Goal: Information Seeking & Learning: Learn about a topic

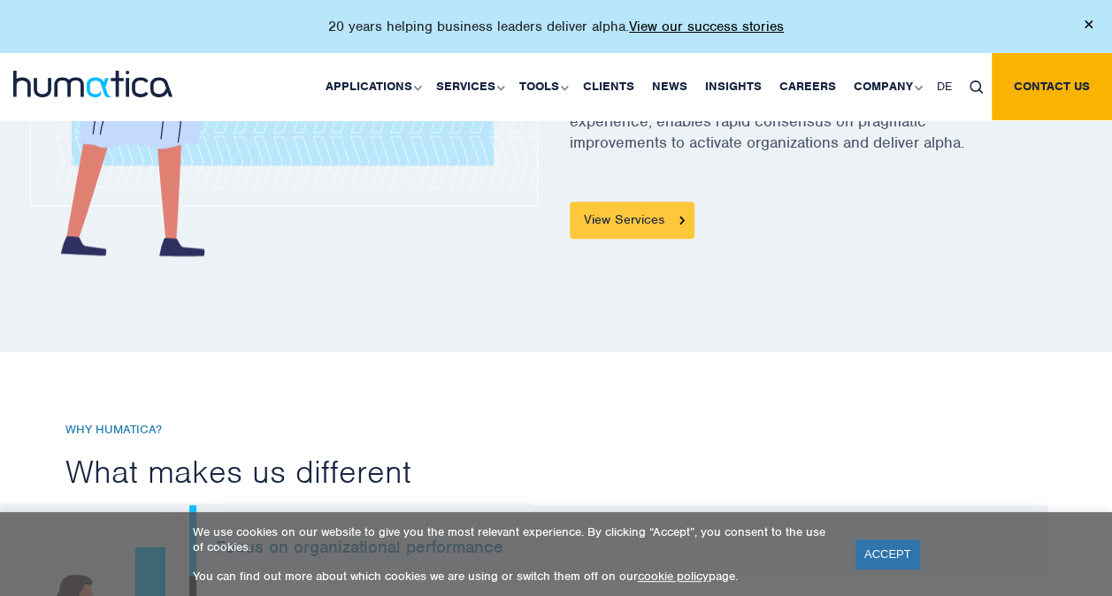
scroll to position [885, 0]
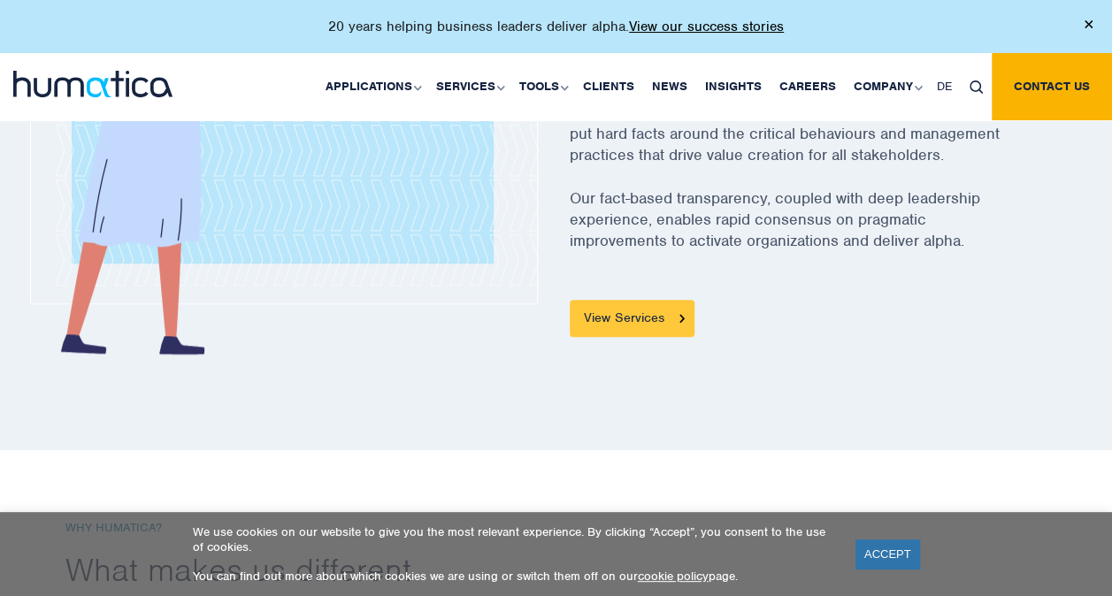
click at [645, 313] on link "View Services" at bounding box center [632, 318] width 125 height 37
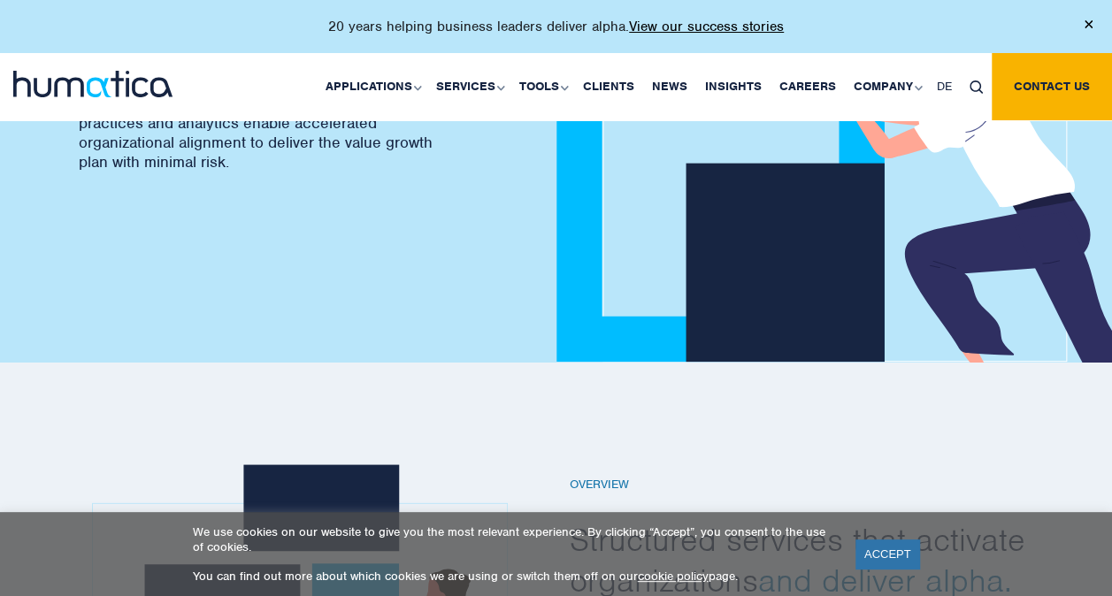
scroll to position [354, 0]
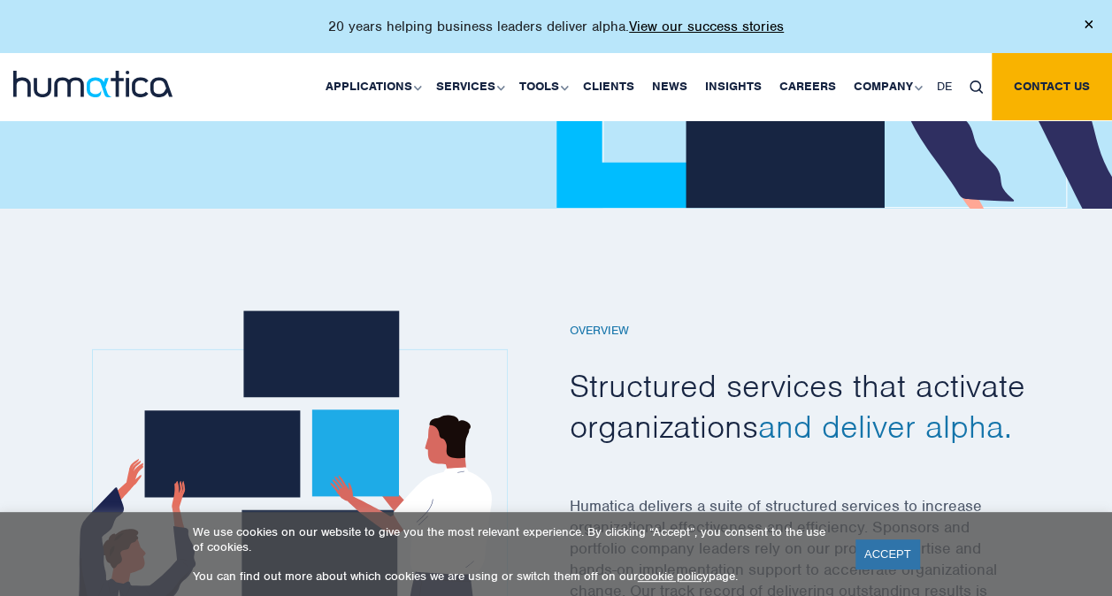
click at [905, 280] on div "Overview Structured services that activate organizations and deliver alpha. Hum…" at bounding box center [556, 492] width 1112 height 566
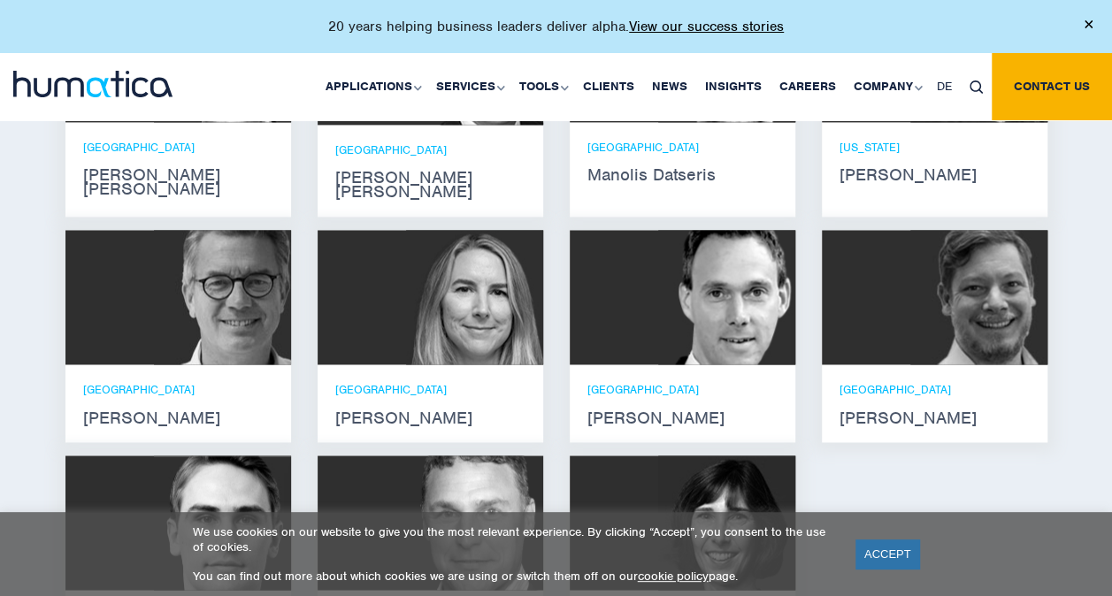
scroll to position [1239, 0]
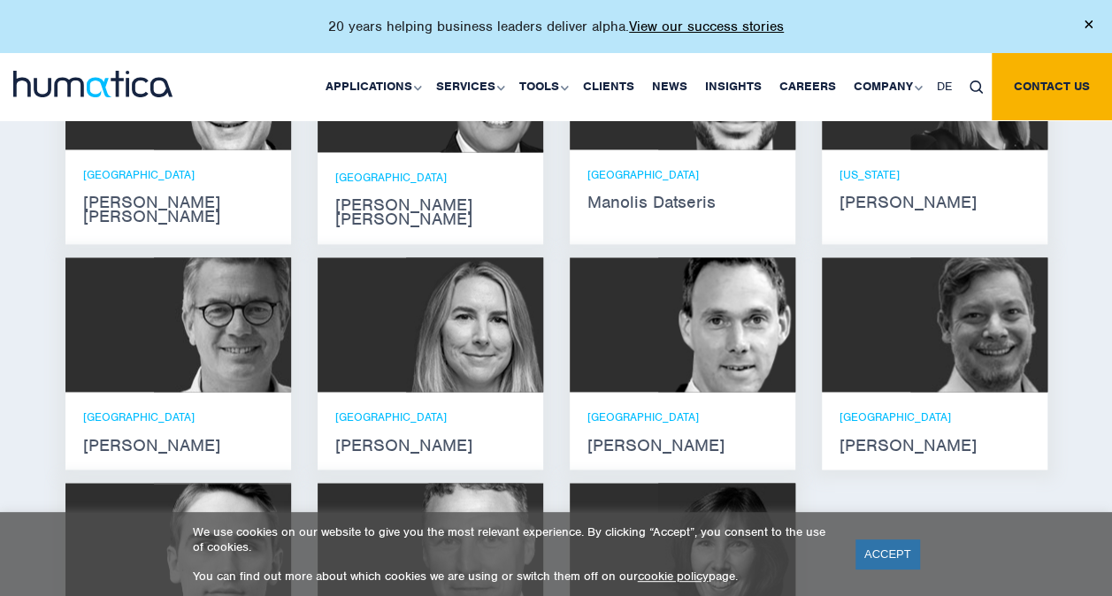
click at [0, 418] on html "20 years helping business leaders deliver alpha. View our success stories Appli…" at bounding box center [556, 377] width 1112 height 3232
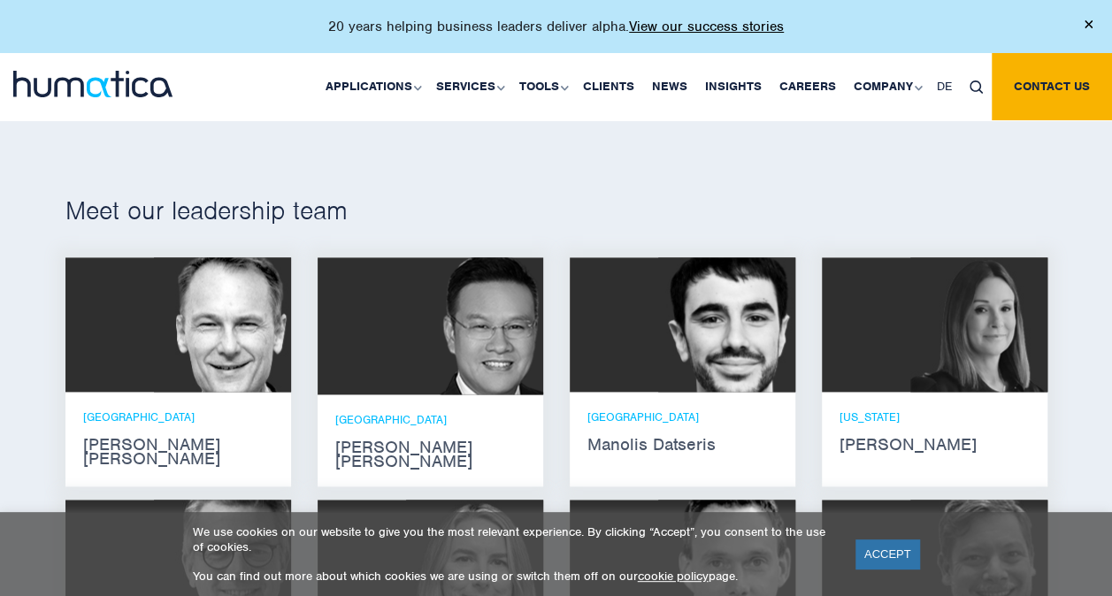
scroll to position [973, 0]
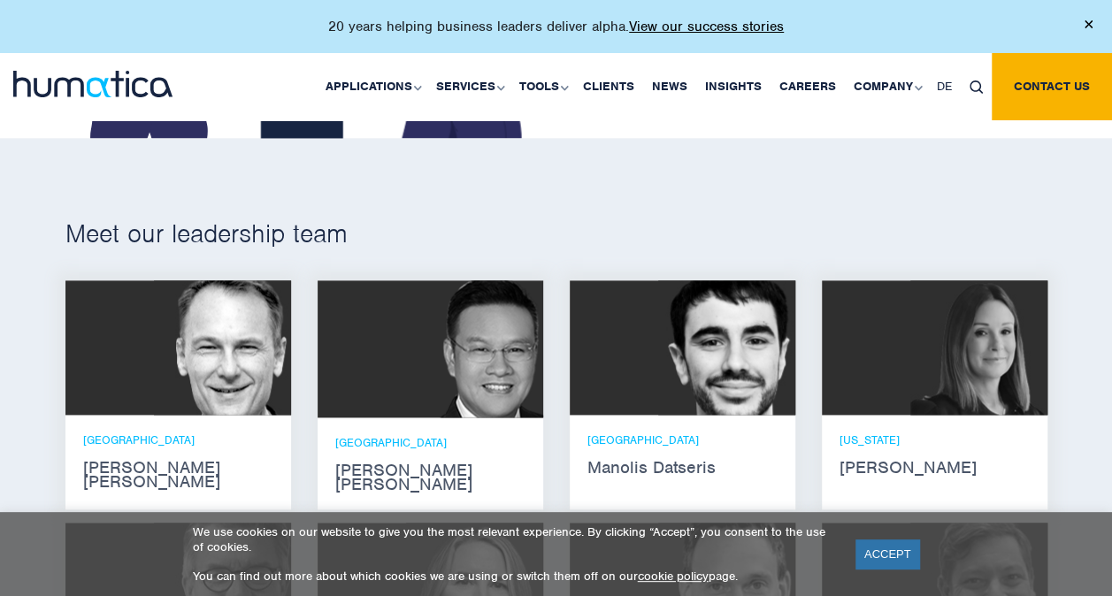
click at [259, 442] on p "ZURICH" at bounding box center [178, 440] width 190 height 15
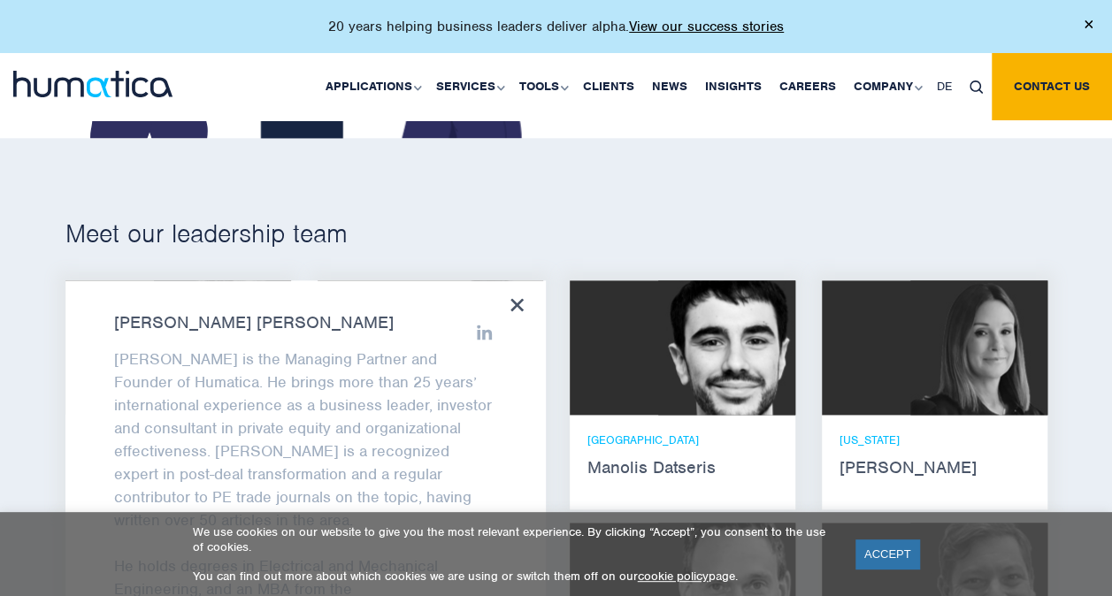
click at [516, 298] on icon at bounding box center [517, 304] width 13 height 13
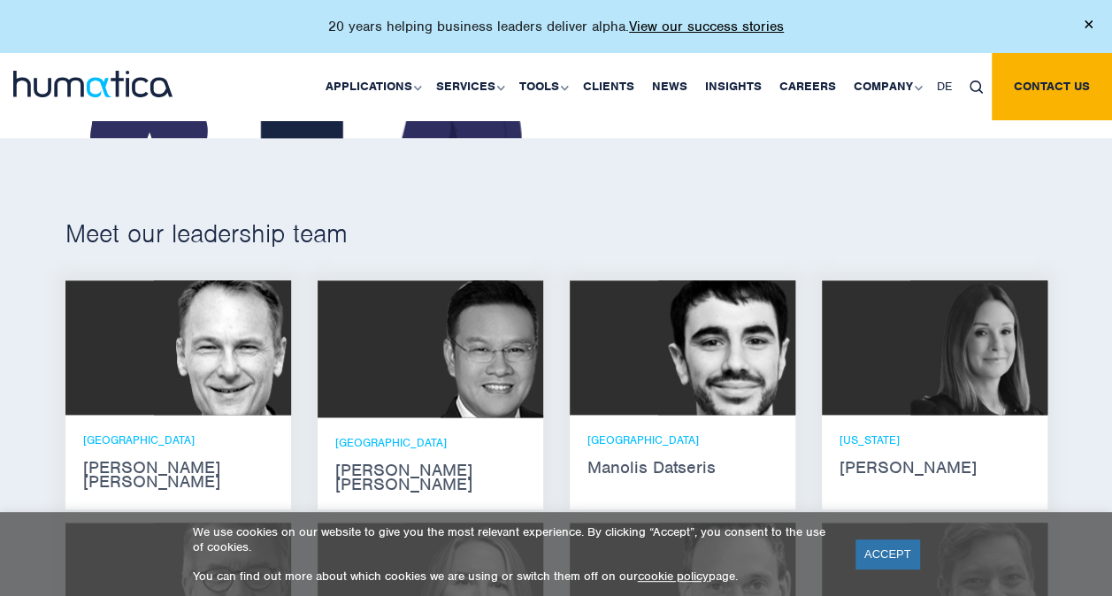
click at [337, 436] on p "SINGAPORE" at bounding box center [430, 442] width 190 height 15
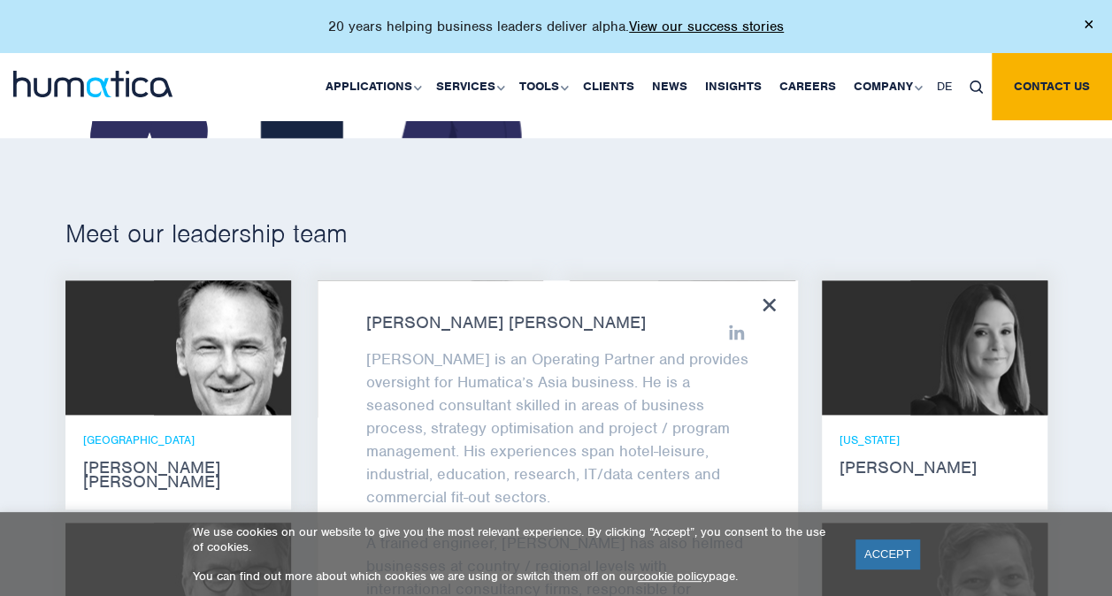
click at [540, 299] on icon at bounding box center [769, 304] width 13 height 13
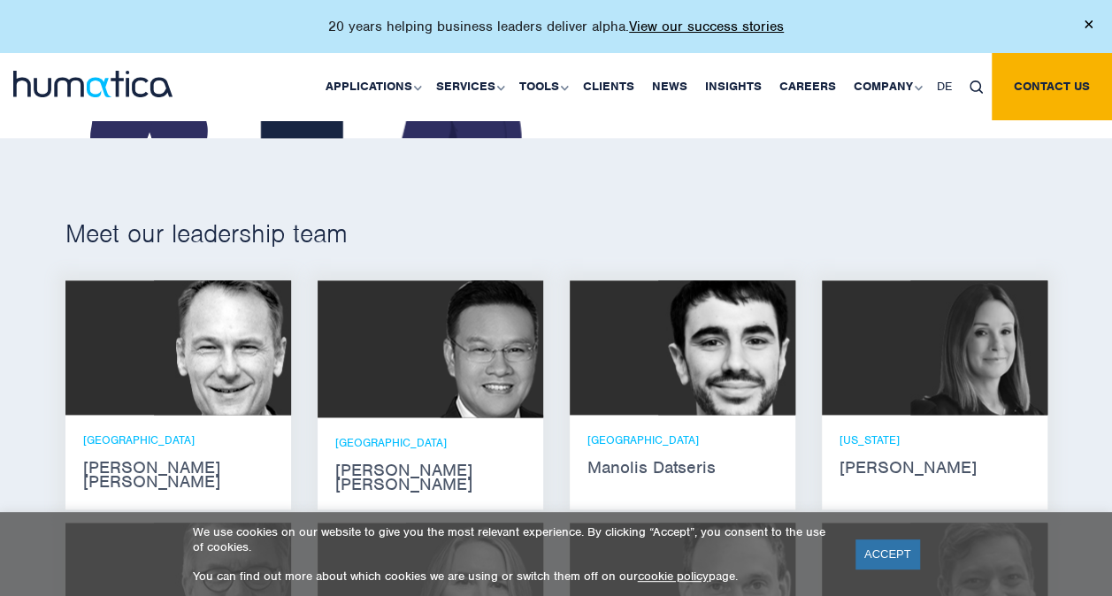
click at [154, 461] on strong "Andros Payne" at bounding box center [178, 475] width 190 height 28
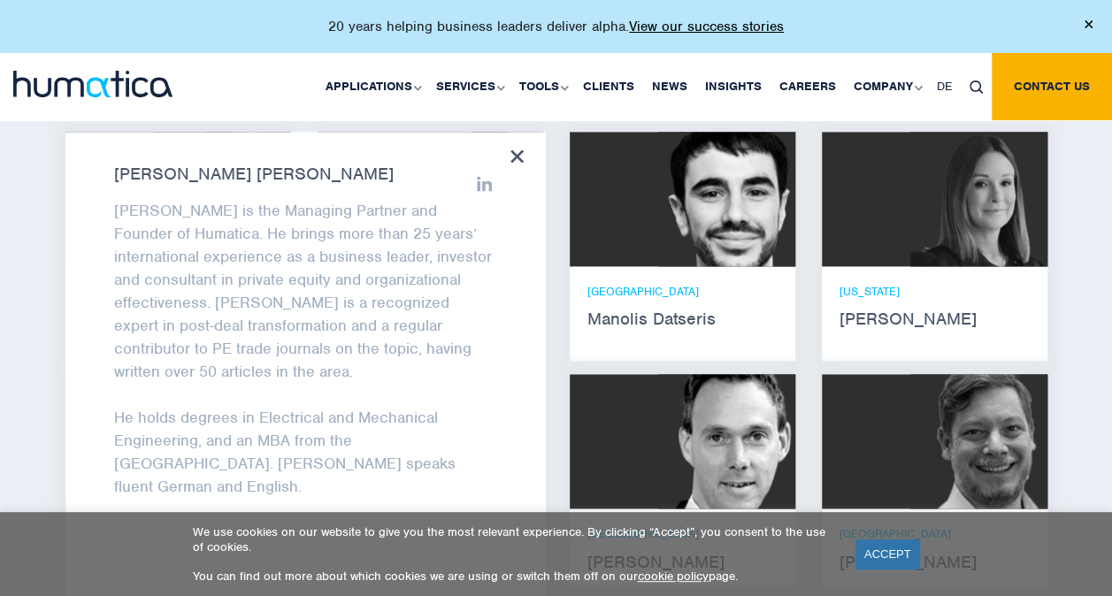
scroll to position [1150, 0]
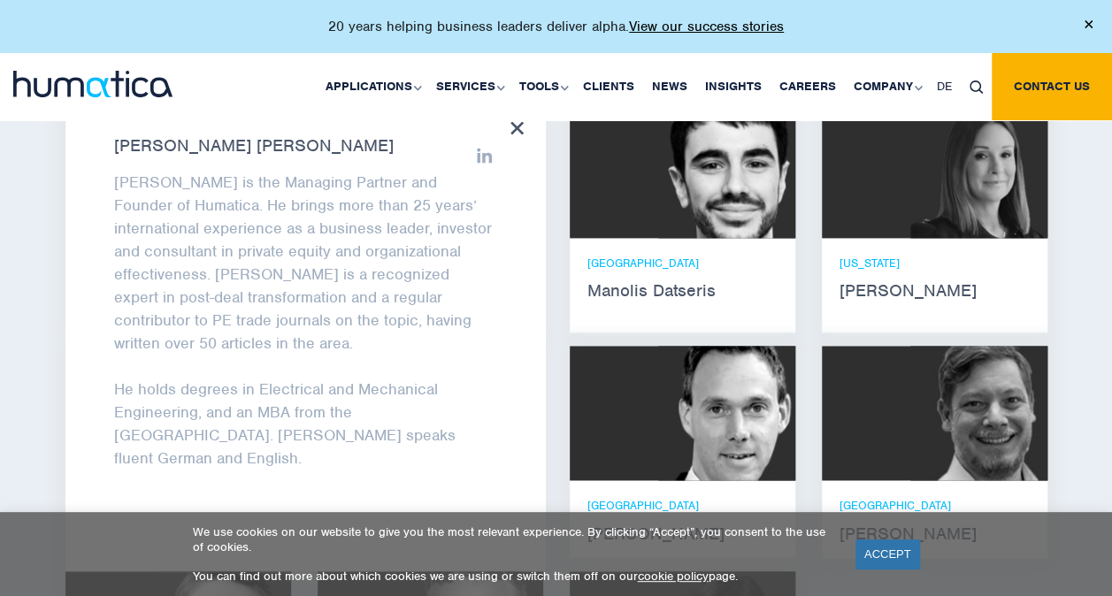
click at [508, 123] on div "Andros Payne Andros is the Managing Partner and Founder of Humatica. He brings …" at bounding box center [305, 337] width 480 height 467
click at [540, 204] on img at bounding box center [726, 171] width 137 height 134
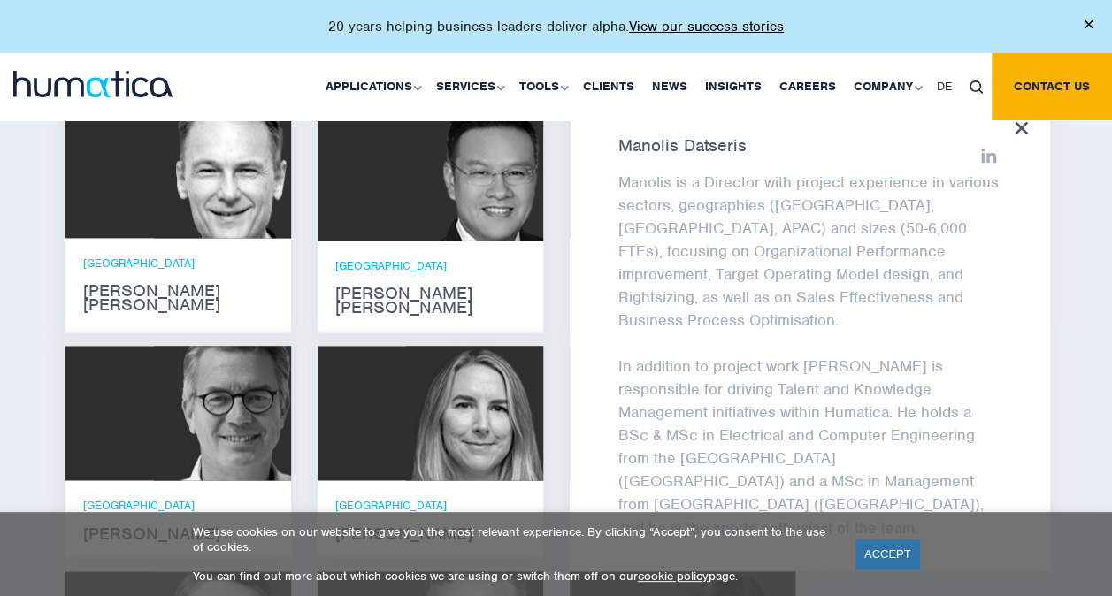
click at [476, 181] on img at bounding box center [468, 172] width 150 height 137
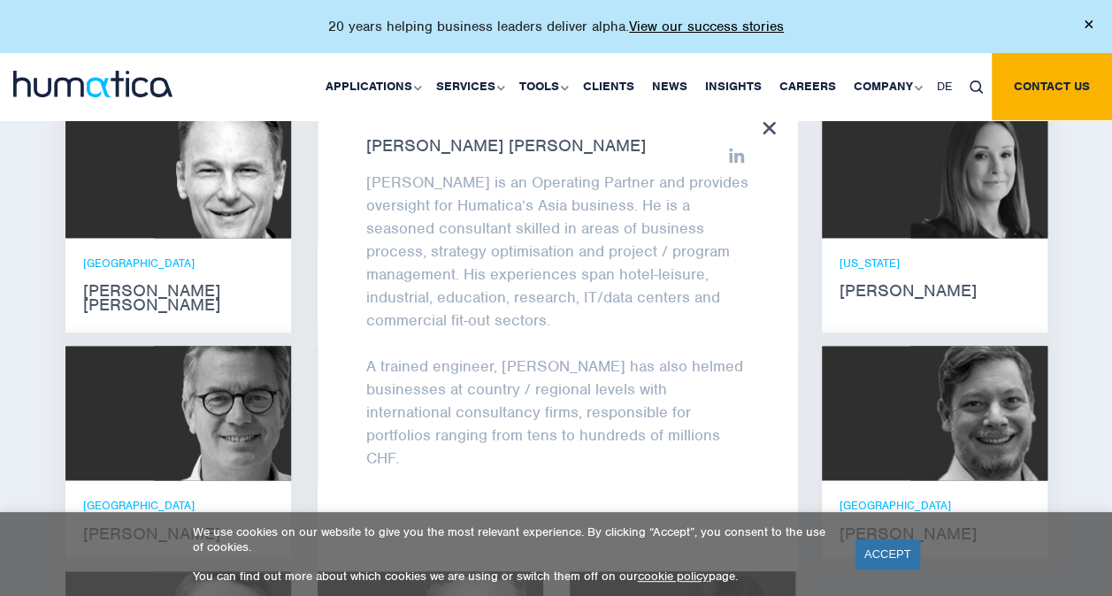
click at [540, 228] on img at bounding box center [978, 171] width 137 height 134
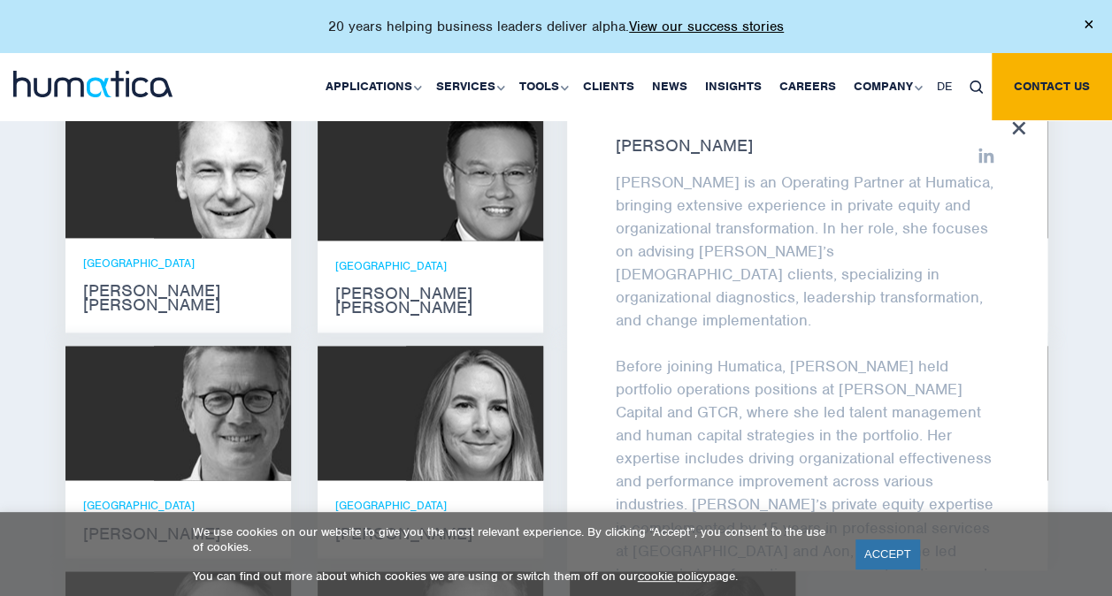
click at [128, 393] on div at bounding box center [178, 413] width 226 height 134
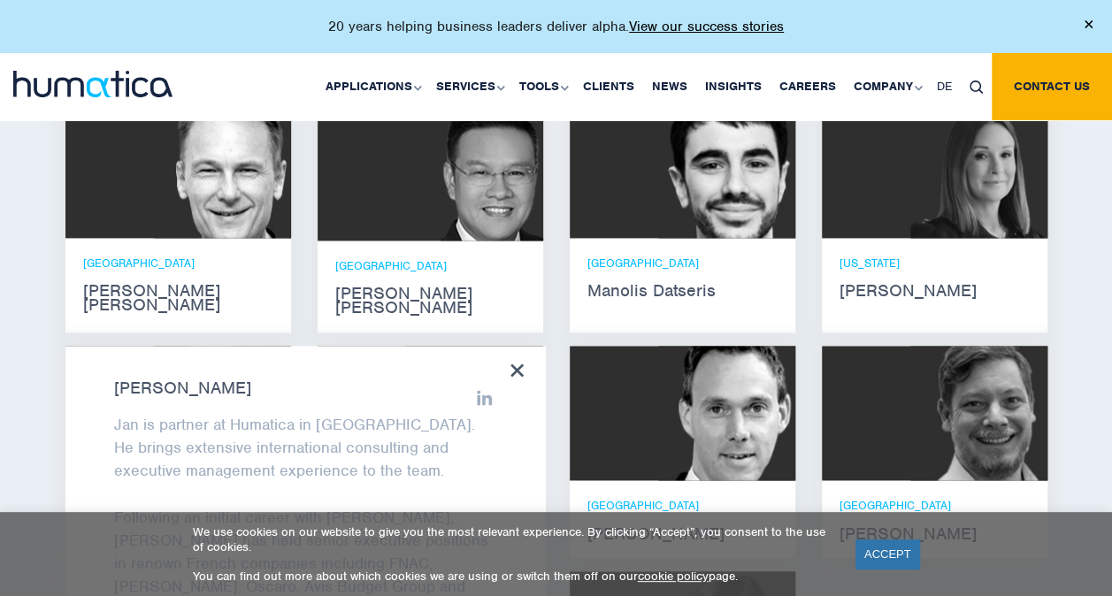
click at [519, 364] on icon at bounding box center [517, 370] width 13 height 13
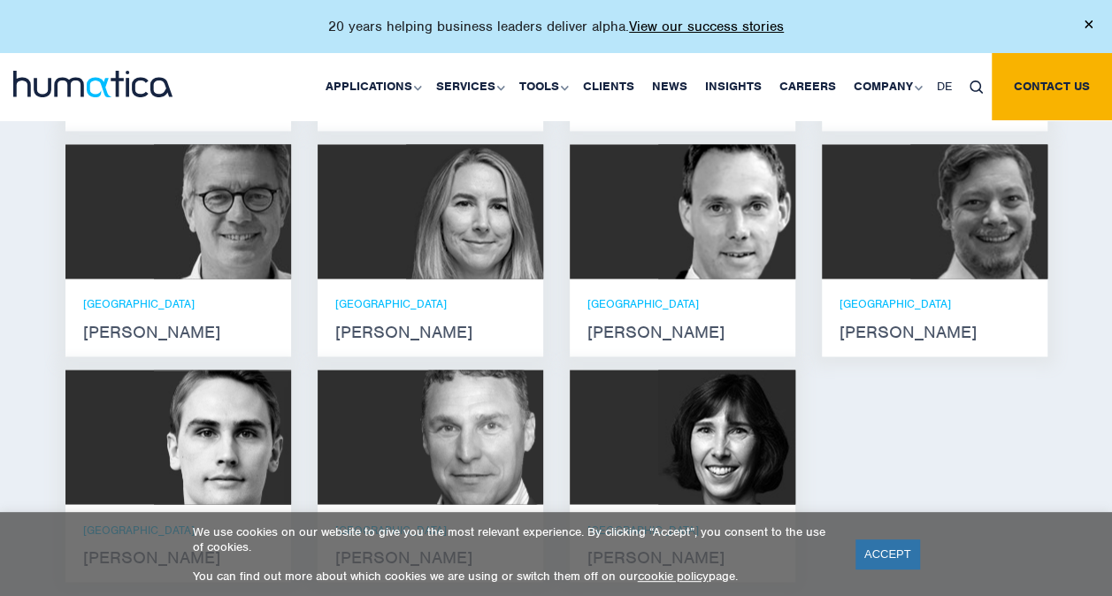
scroll to position [1327, 0]
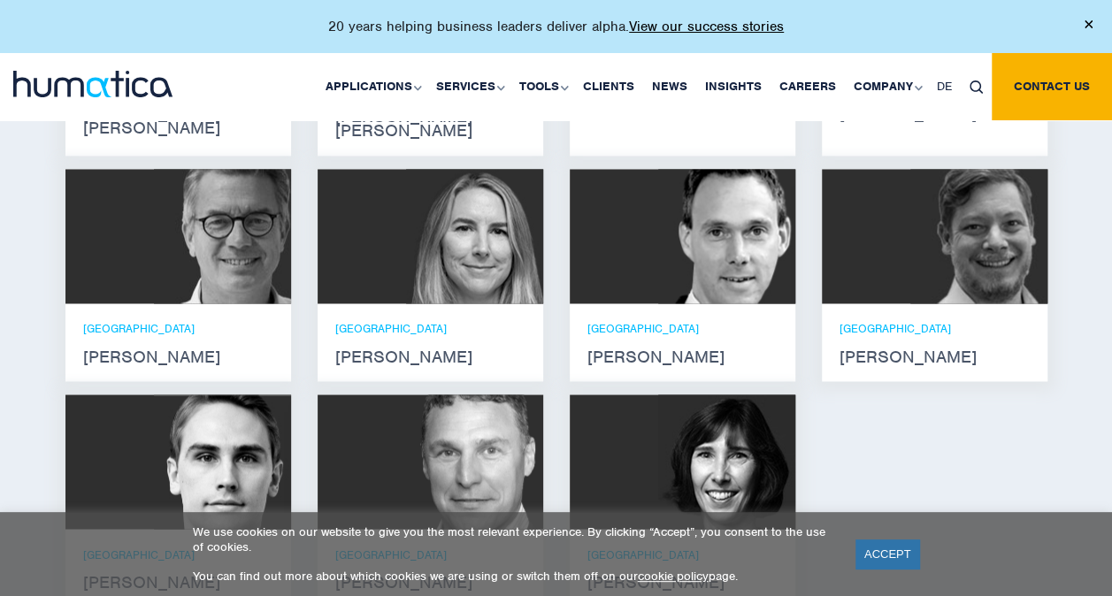
click at [540, 196] on img at bounding box center [978, 236] width 137 height 134
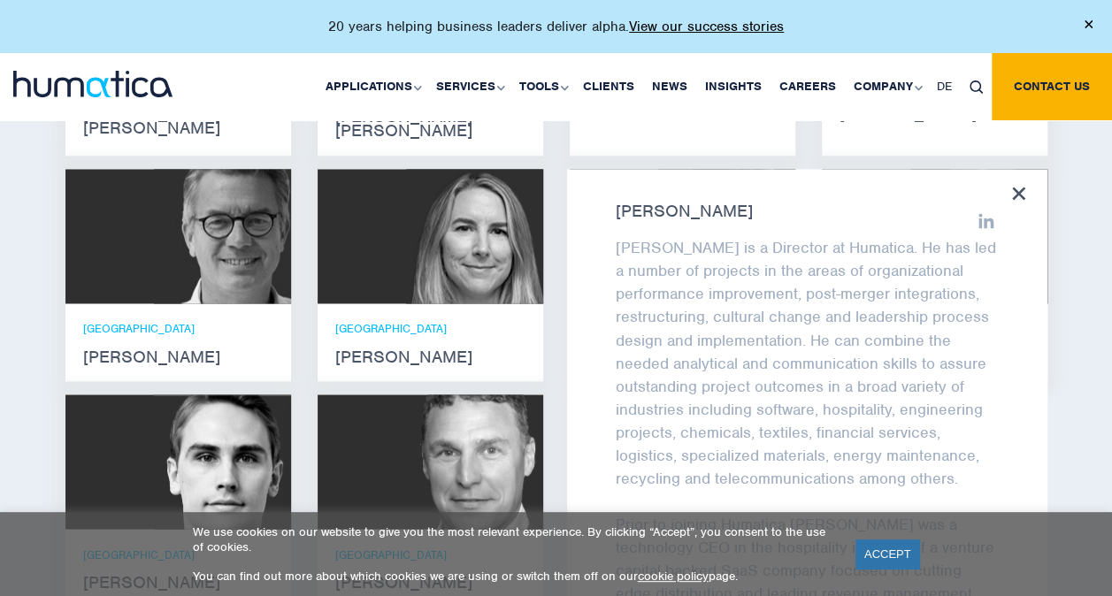
click at [540, 187] on icon at bounding box center [1018, 193] width 13 height 13
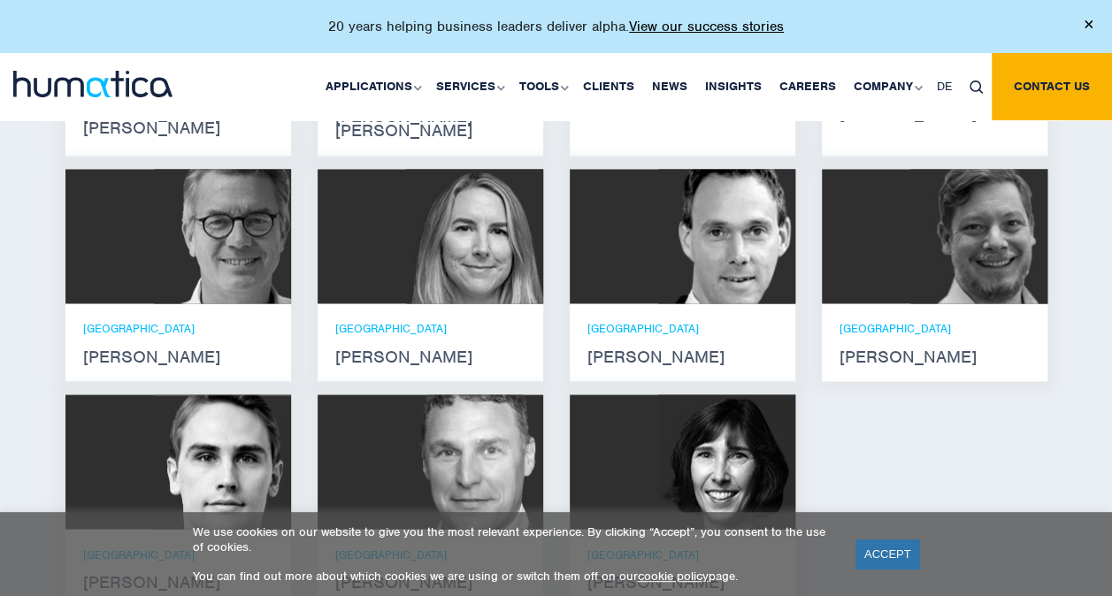
click at [540, 281] on div at bounding box center [683, 236] width 226 height 134
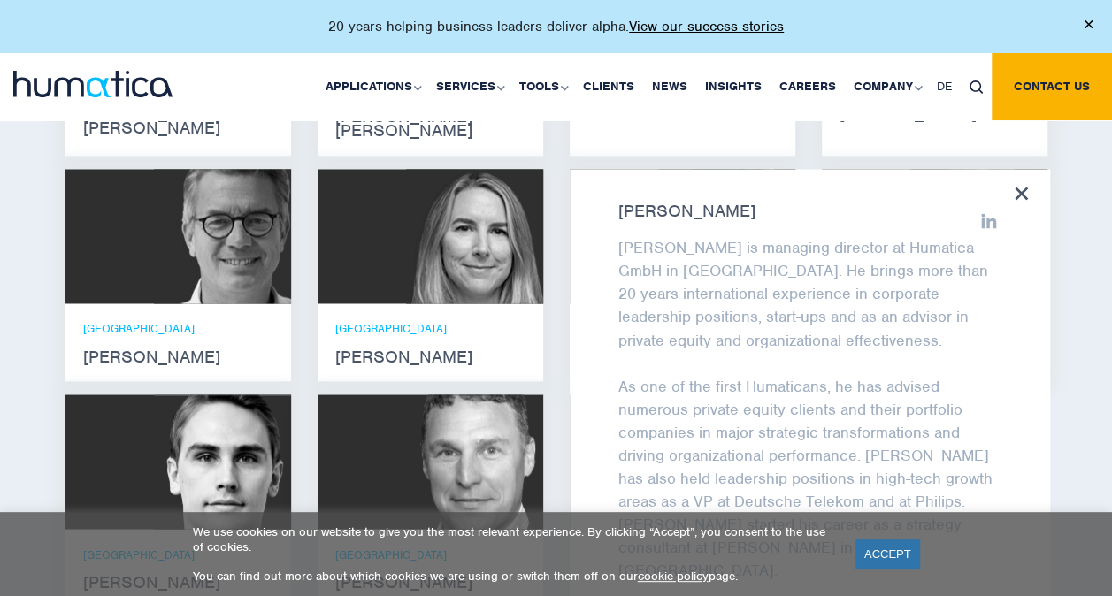
click at [540, 169] on div "Andreas Knobloch Andreas Knobloch is managing director at Humatica GmbH in Muni…" at bounding box center [810, 402] width 480 height 467
click at [403, 321] on p "[GEOGRAPHIC_DATA]" at bounding box center [430, 328] width 190 height 15
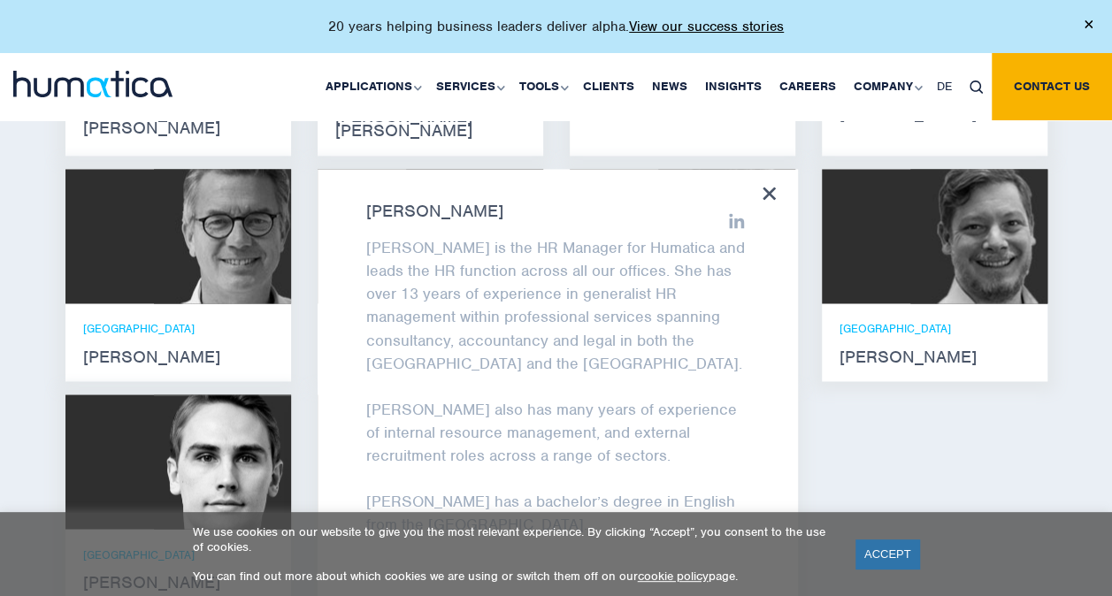
click at [145, 241] on div at bounding box center [178, 236] width 226 height 134
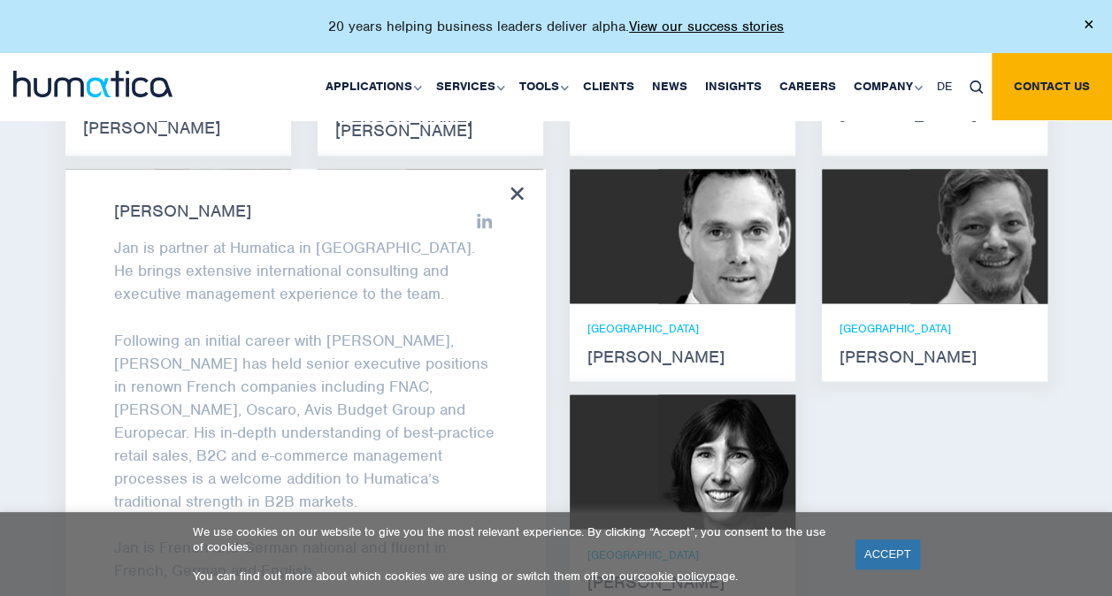
click at [501, 170] on div "Jan Löning Jan is partner at Humatica in Paris. He brings extensive internation…" at bounding box center [305, 402] width 480 height 467
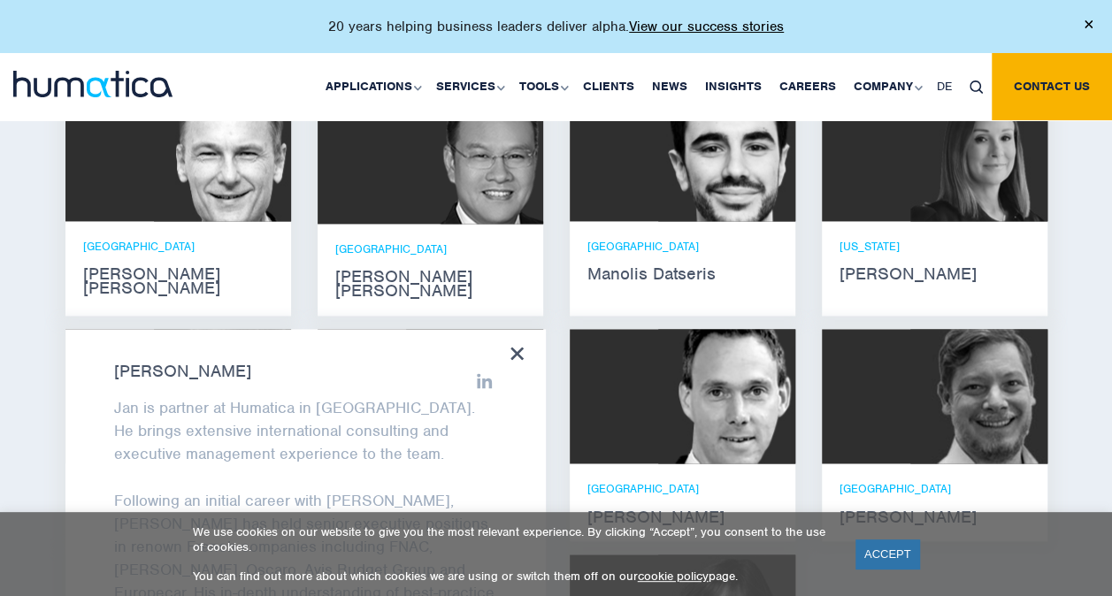
scroll to position [1150, 0]
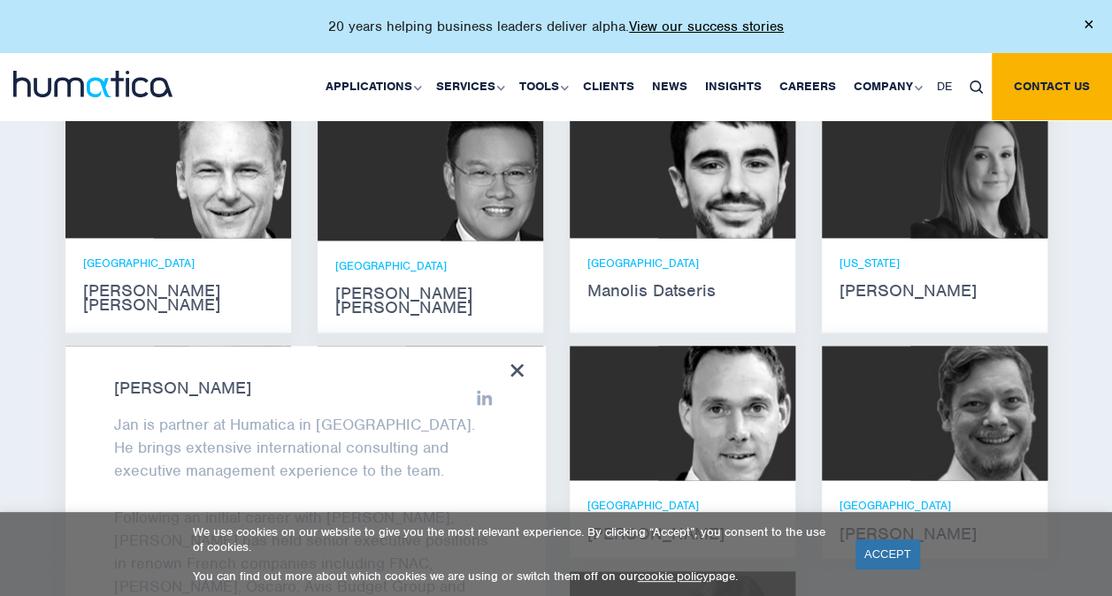
click at [523, 364] on icon at bounding box center [517, 370] width 13 height 13
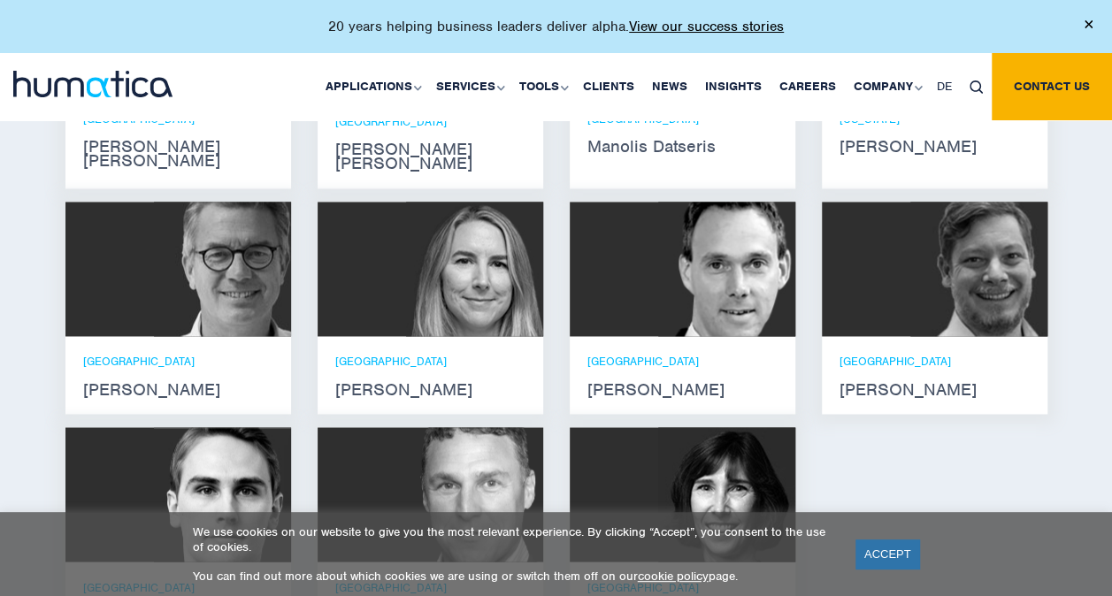
scroll to position [1239, 0]
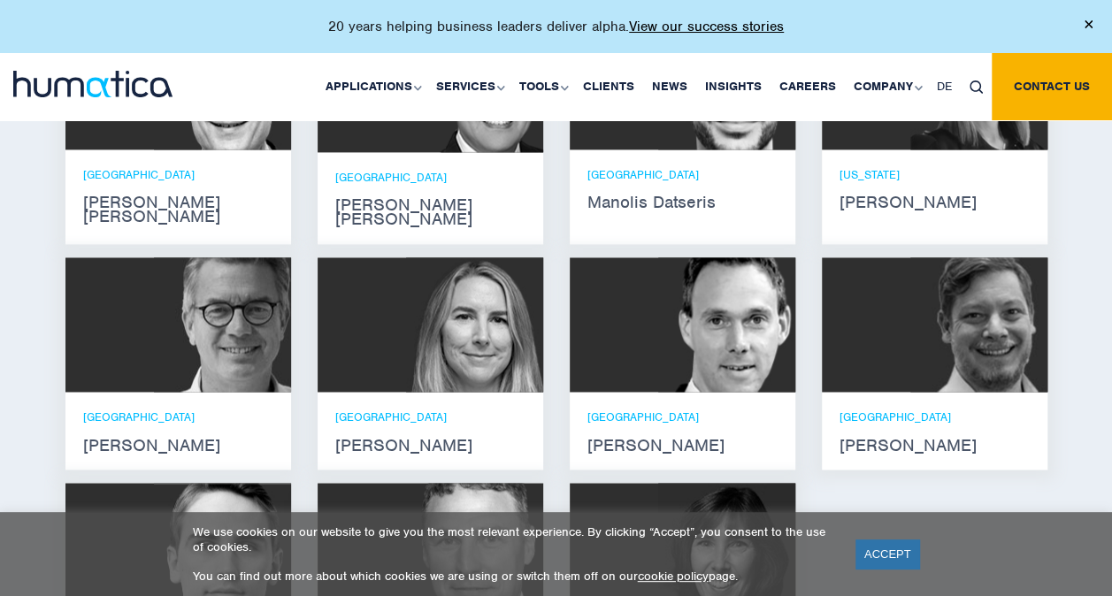
click at [540, 313] on div "Claudio Limacher Claudio received a B.A. in Business Administration from the Un…" at bounding box center [935, 370] width 252 height 226
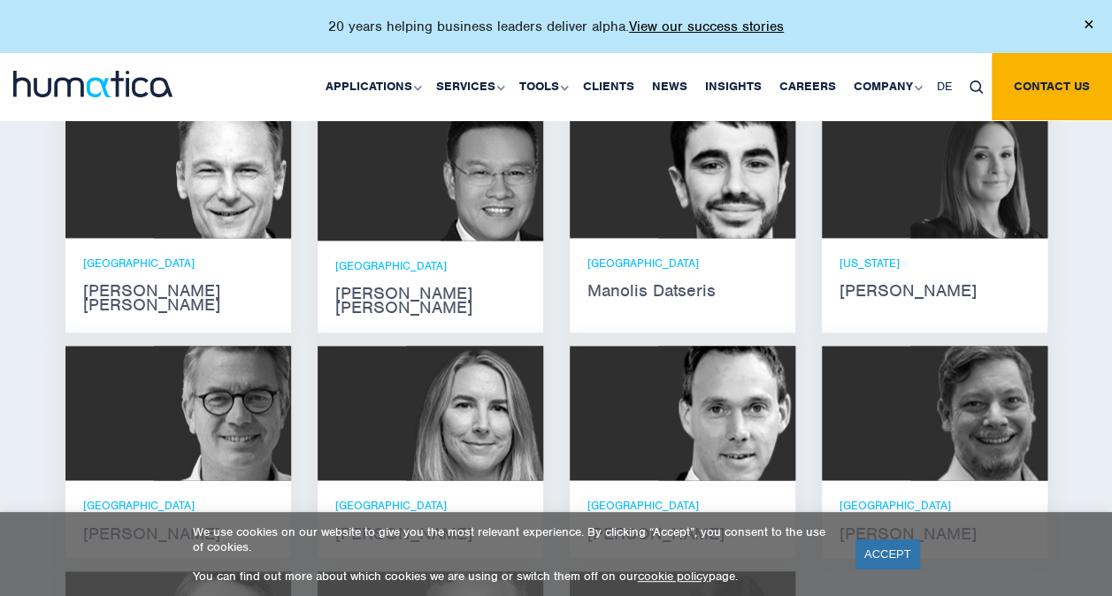
click at [447, 229] on img at bounding box center [468, 172] width 150 height 137
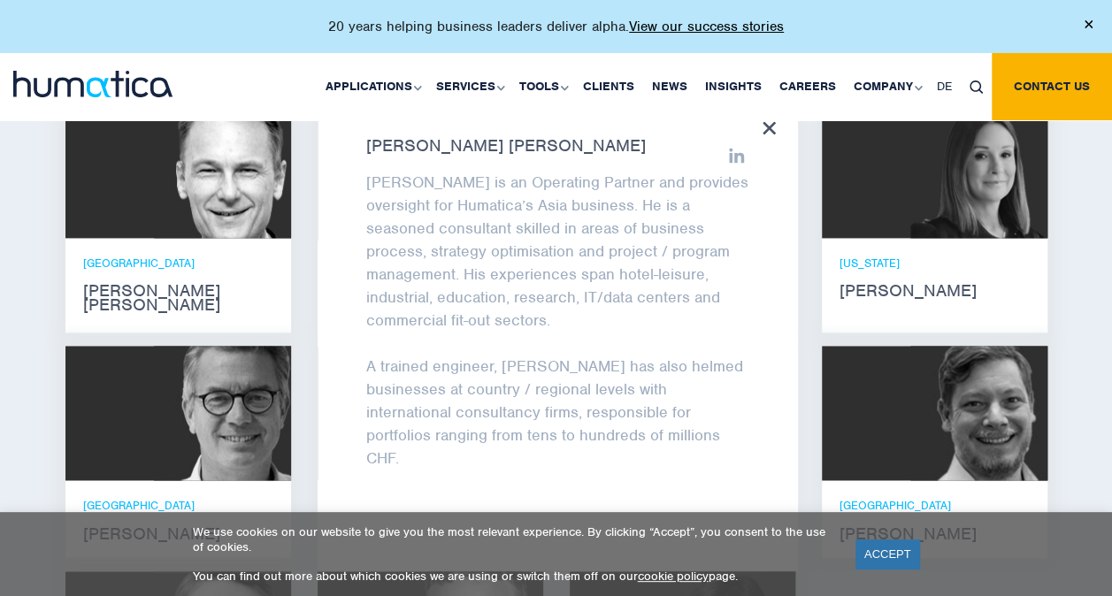
click at [540, 123] on icon at bounding box center [769, 127] width 13 height 13
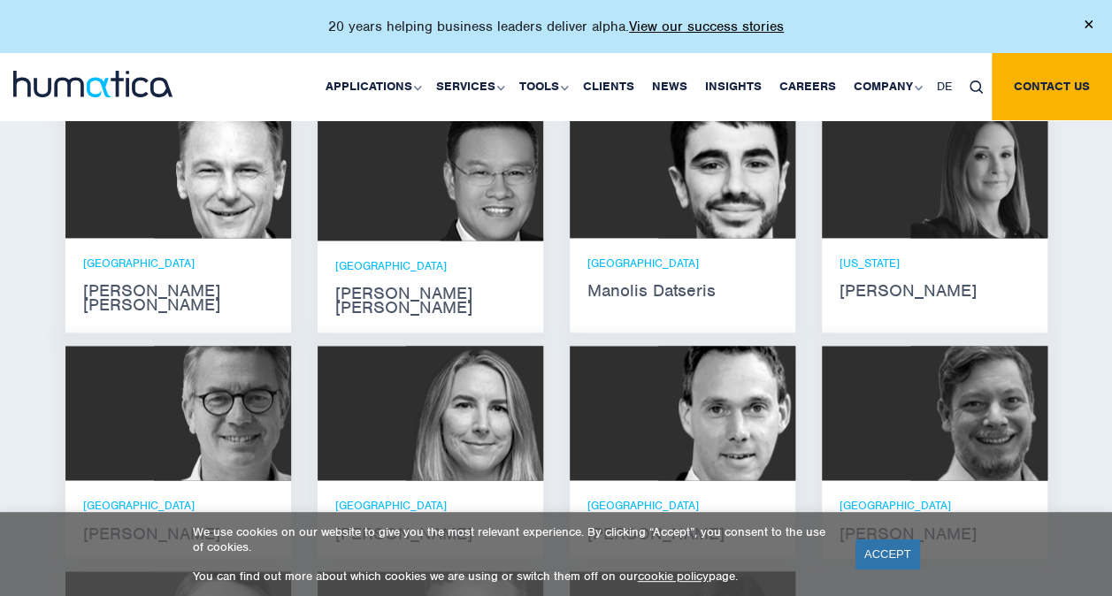
click at [348, 287] on strong "[PERSON_NAME] [PERSON_NAME]" at bounding box center [430, 301] width 190 height 28
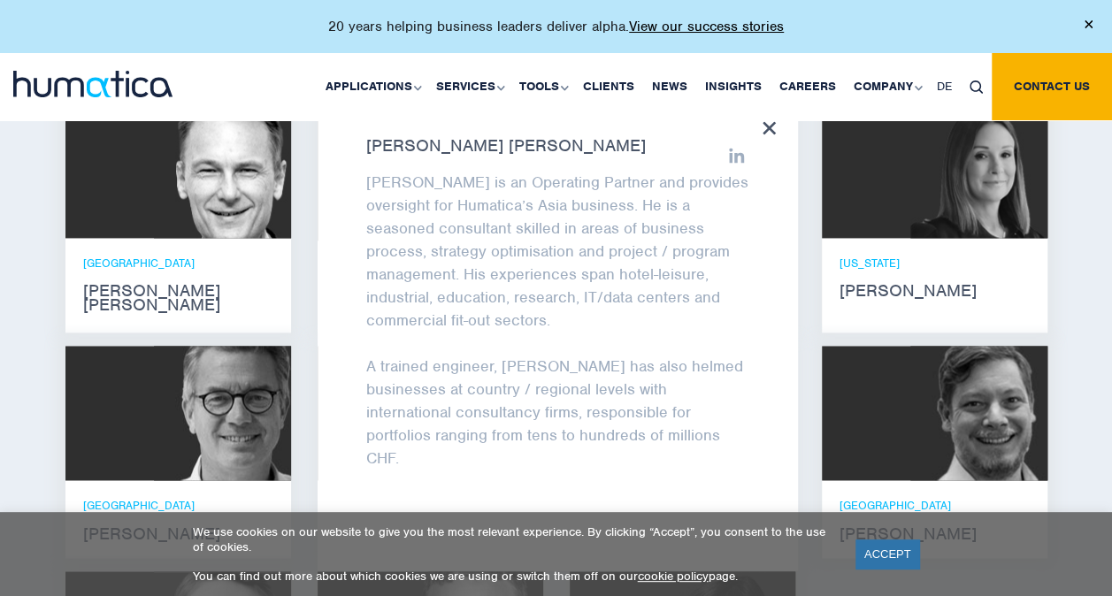
click at [35, 380] on div "Meet our leadership team Andros Payne He holds degrees in Electrical and Mechan…" at bounding box center [556, 419] width 1112 height 916
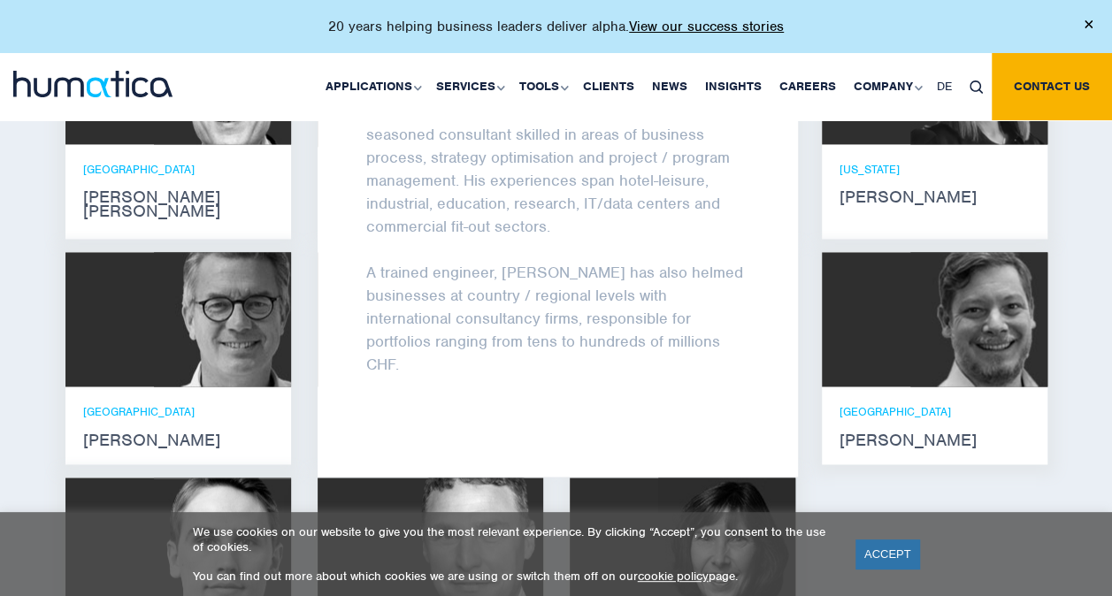
scroll to position [1239, 0]
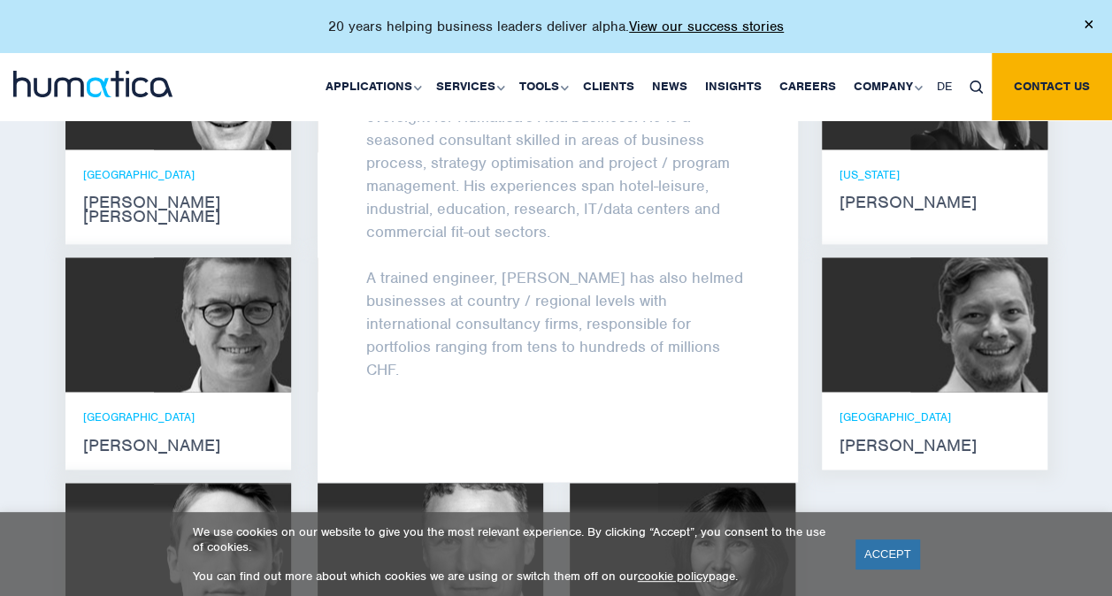
click at [540, 339] on div "Meet our leadership team Andros Payne He holds degrees in Electrical and Mechan…" at bounding box center [556, 331] width 1112 height 916
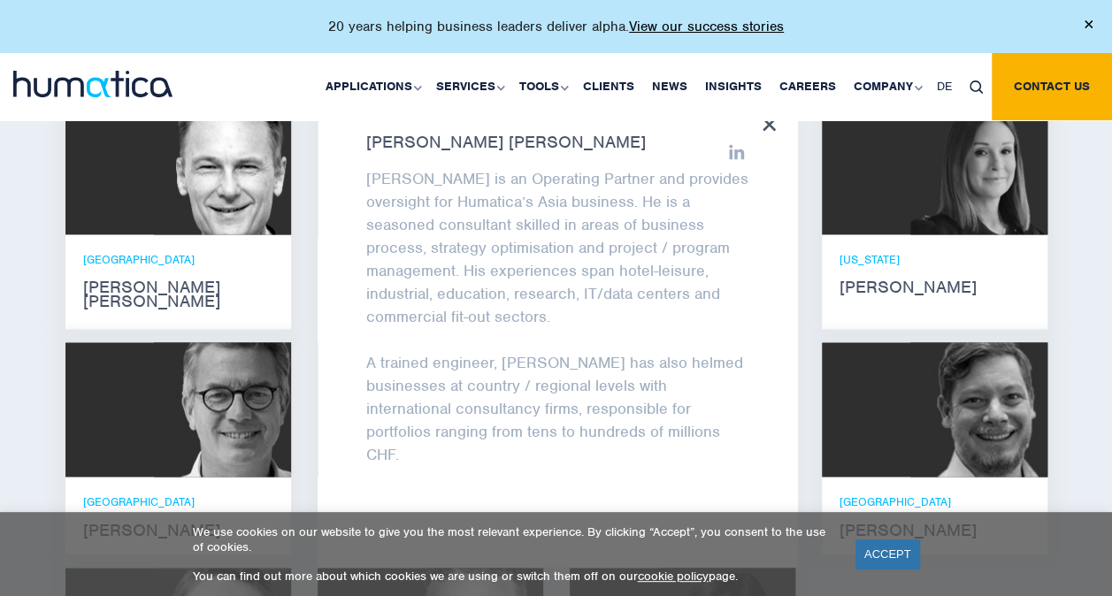
scroll to position [1062, 0]
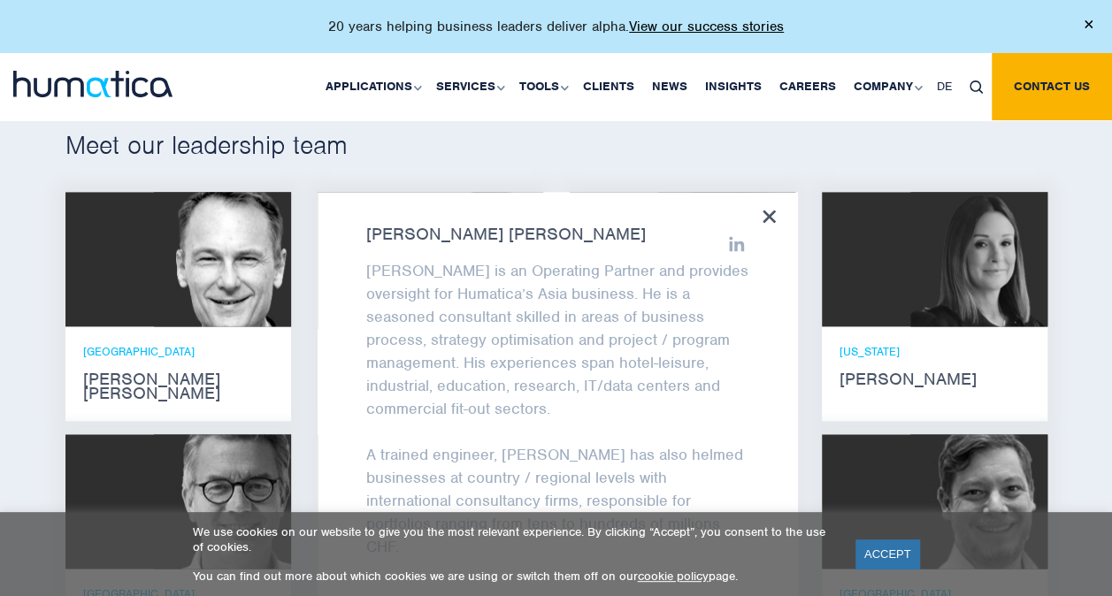
click at [540, 223] on div "Jen Jee Chan Jen Jee is an Operating Partner and provides oversight for Humatic…" at bounding box center [558, 425] width 480 height 467
click at [540, 213] on div "Jen Jee Chan Jen Jee is an Operating Partner and provides oversight for Humatic…" at bounding box center [558, 425] width 480 height 467
click at [540, 210] on icon at bounding box center [769, 216] width 13 height 13
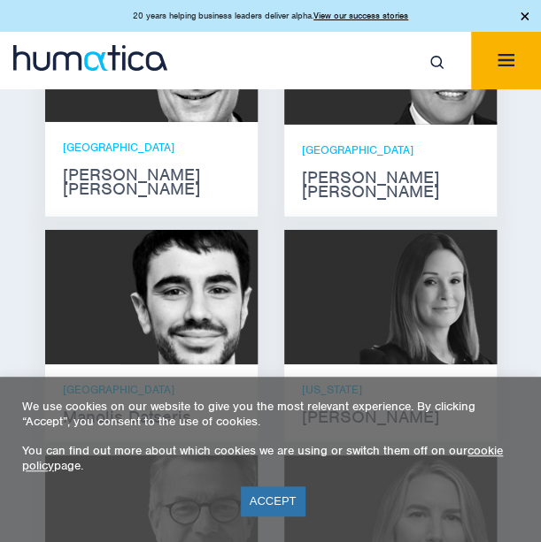
scroll to position [1416, 0]
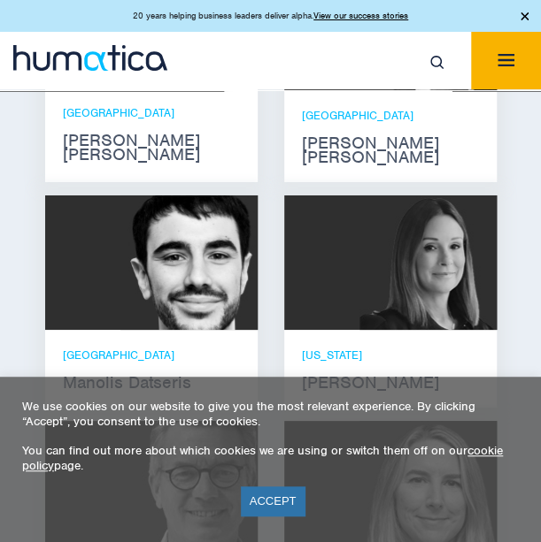
click at [202, 277] on img at bounding box center [188, 263] width 137 height 134
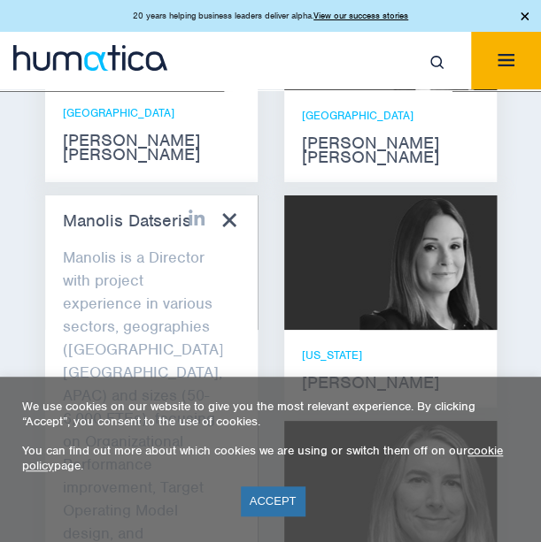
click at [231, 213] on icon at bounding box center [228, 219] width 13 height 13
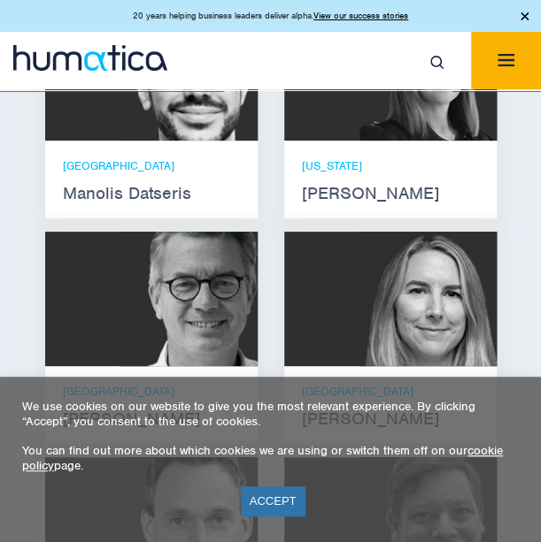
scroll to position [1681, 0]
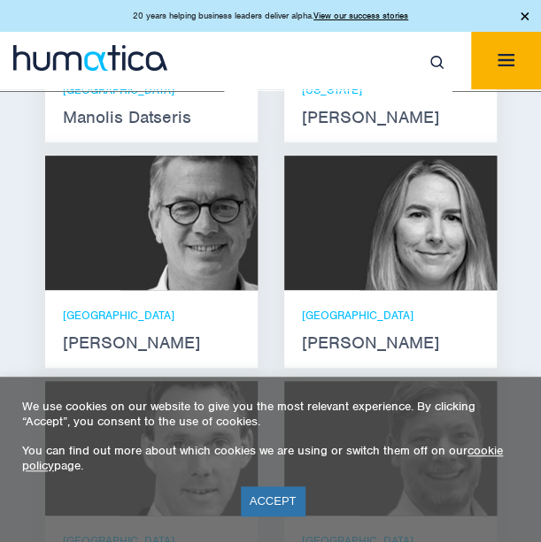
click at [342, 208] on div at bounding box center [390, 223] width 212 height 134
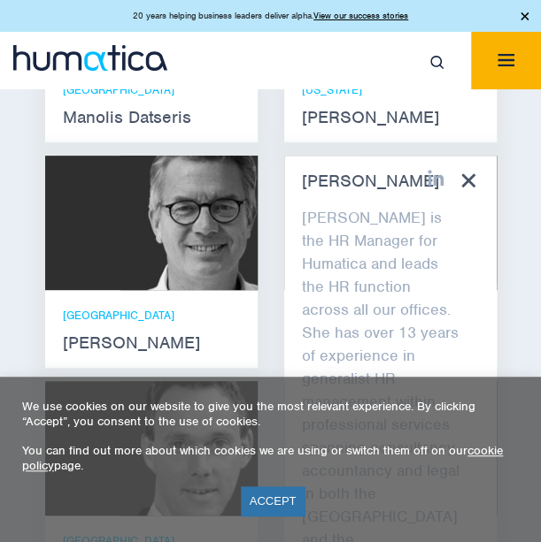
click at [463, 173] on icon at bounding box center [467, 179] width 13 height 13
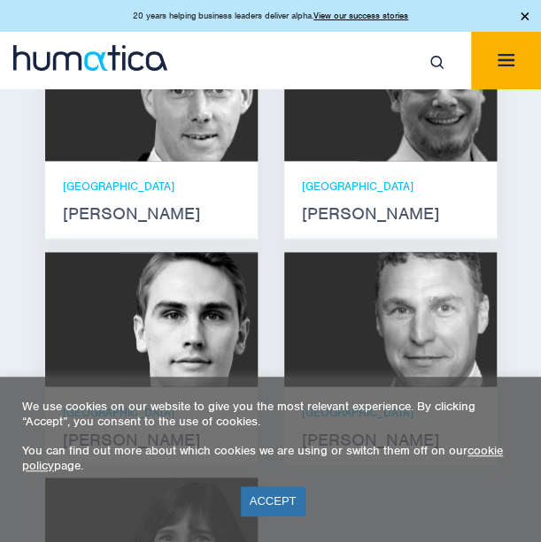
scroll to position [2123, 0]
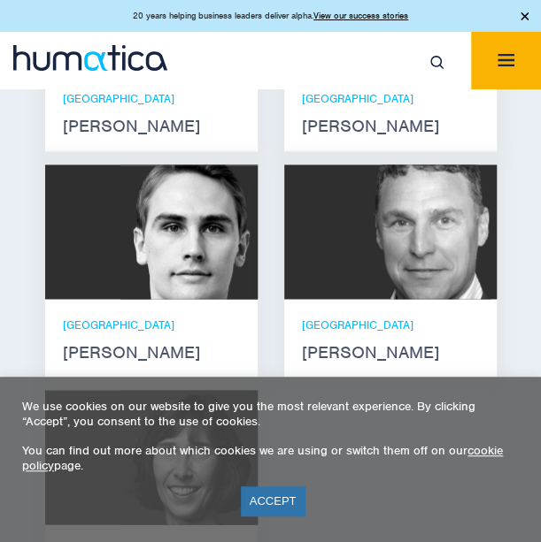
click at [351, 218] on div at bounding box center [390, 232] width 212 height 134
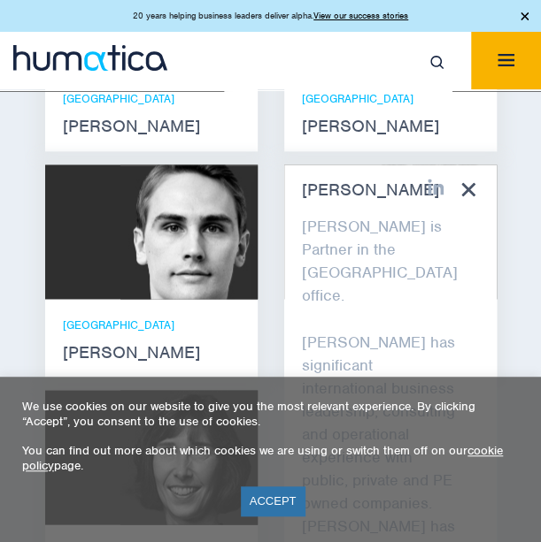
click at [470, 182] on icon at bounding box center [467, 188] width 13 height 13
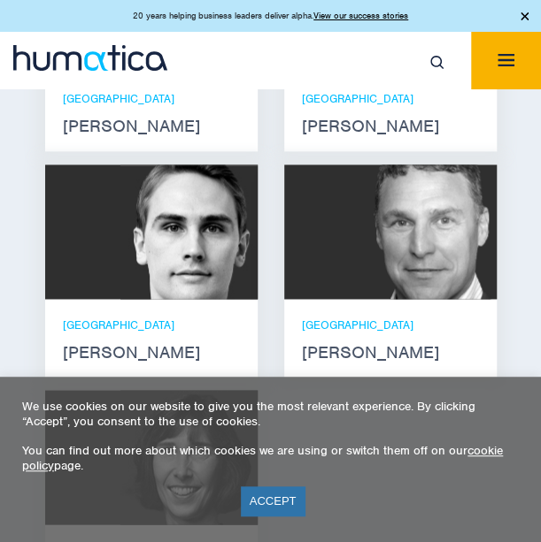
click at [380, 434] on div "We use cookies on our website to give you the most relevant experience. By clic…" at bounding box center [270, 436] width 496 height 74
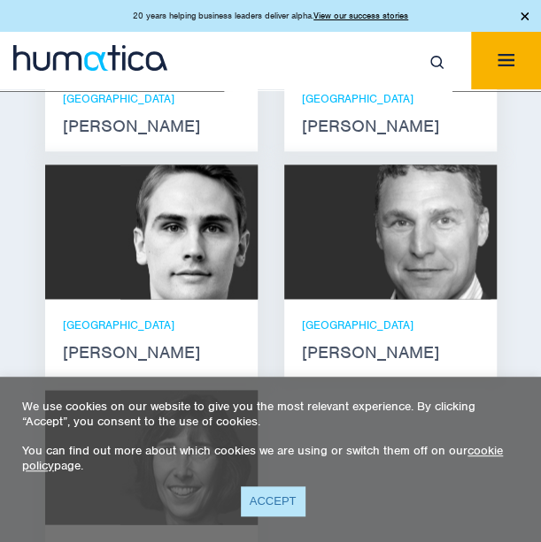
click at [267, 500] on link "ACCEPT" at bounding box center [273, 501] width 65 height 29
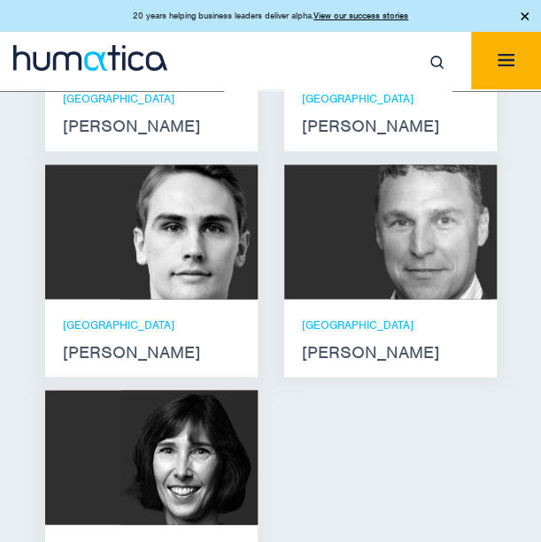
click at [107, 482] on div at bounding box center [151, 457] width 212 height 134
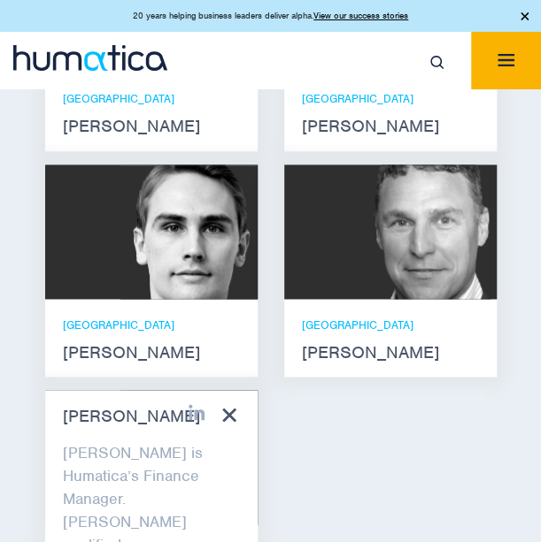
click at [235, 408] on icon at bounding box center [228, 414] width 13 height 13
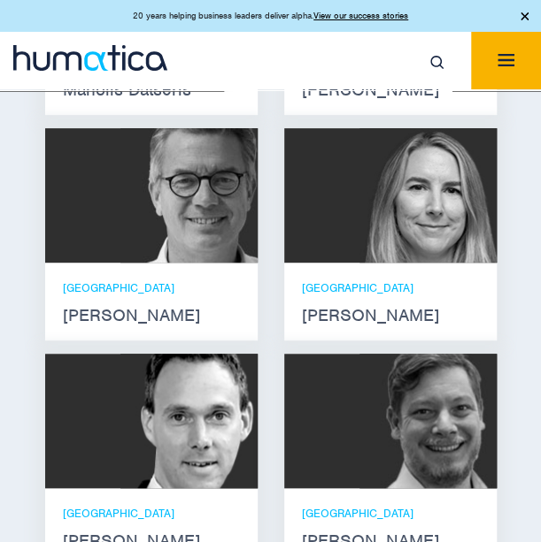
scroll to position [1681, 0]
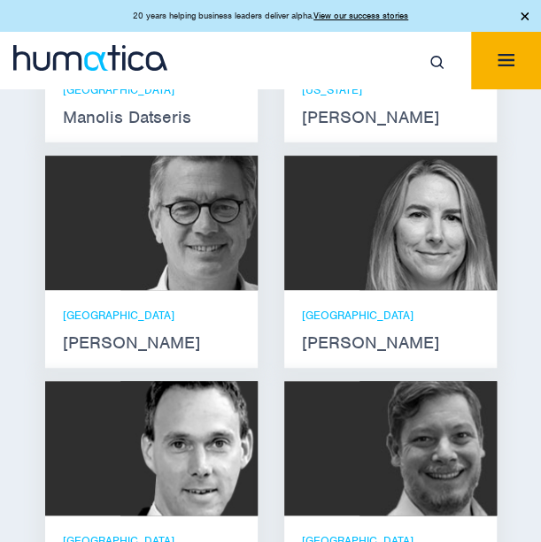
click at [182, 261] on img at bounding box center [188, 223] width 137 height 134
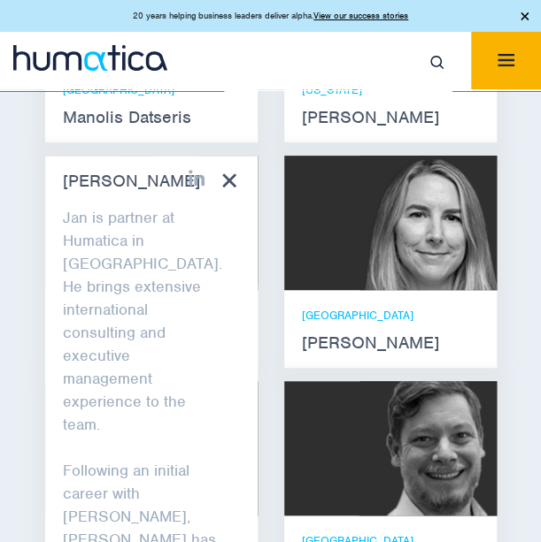
click at [231, 173] on icon at bounding box center [228, 179] width 13 height 13
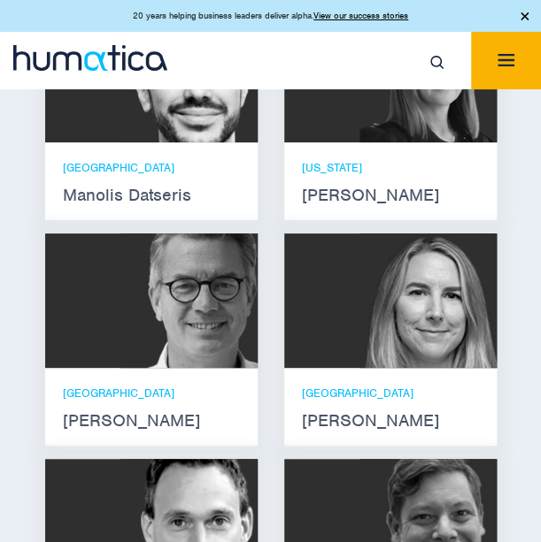
scroll to position [1504, 0]
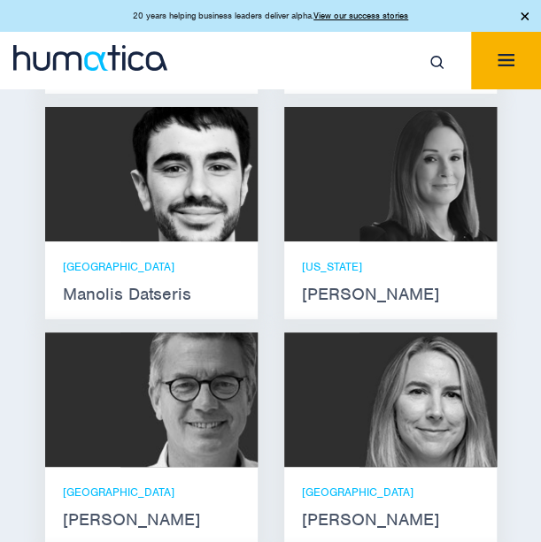
click at [342, 242] on div "NEW YORK Melissa Mounce" at bounding box center [390, 281] width 212 height 78
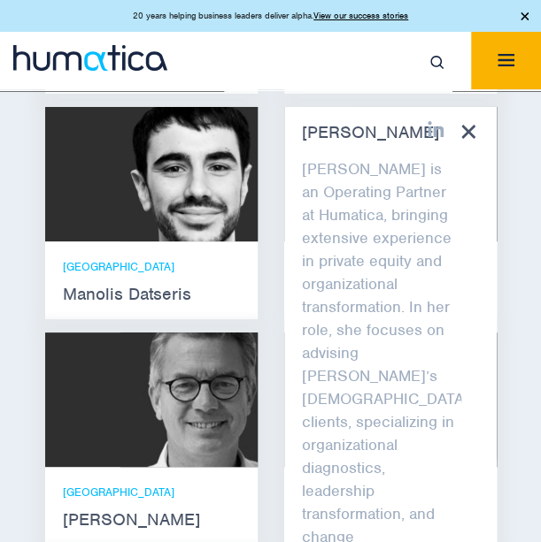
click at [463, 125] on icon at bounding box center [467, 131] width 13 height 13
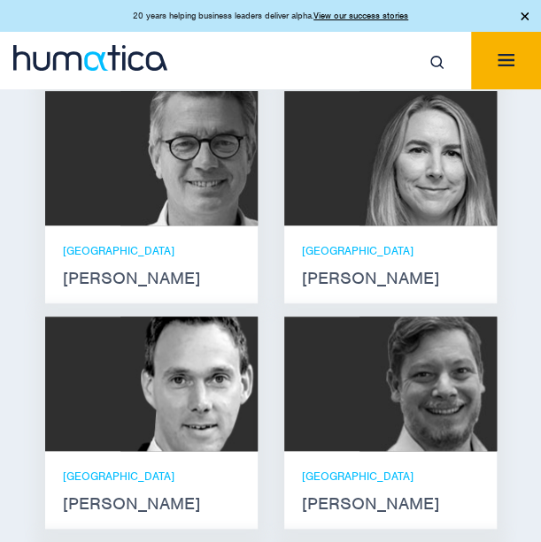
scroll to position [1858, 0]
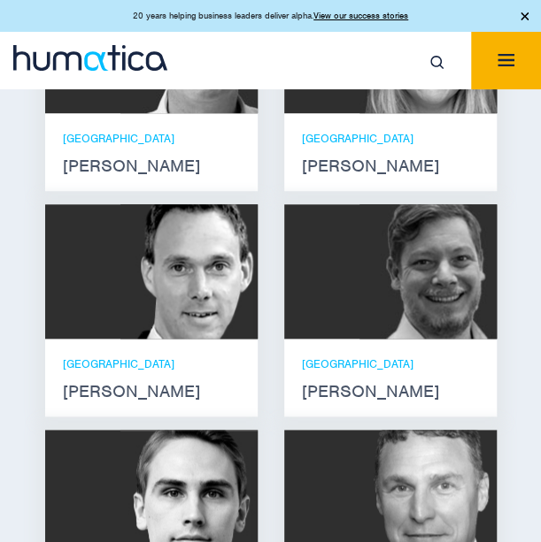
click at [396, 265] on img at bounding box center [427, 271] width 137 height 134
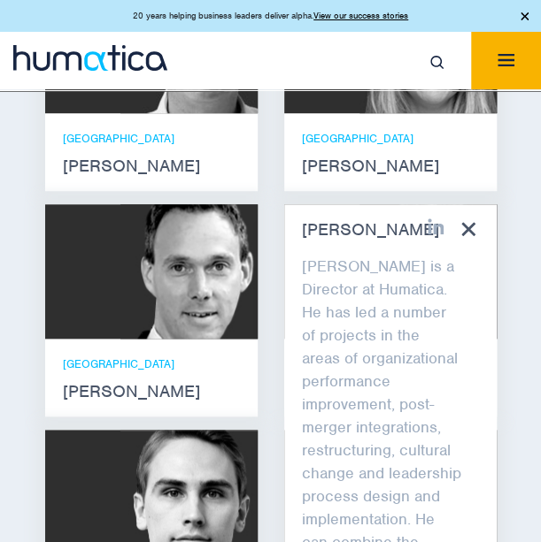
click at [474, 222] on icon at bounding box center [467, 228] width 13 height 13
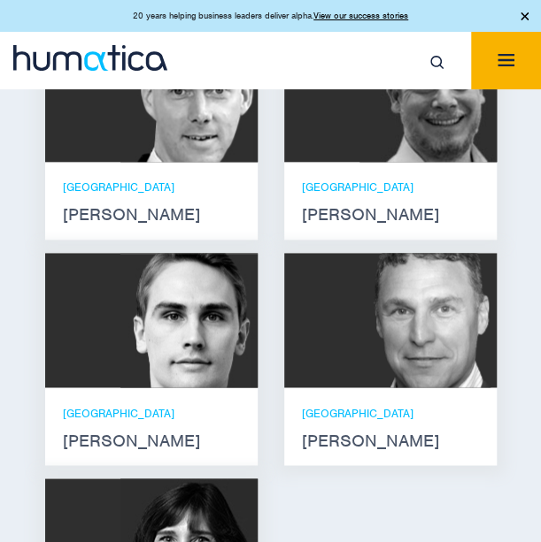
scroll to position [2123, 0]
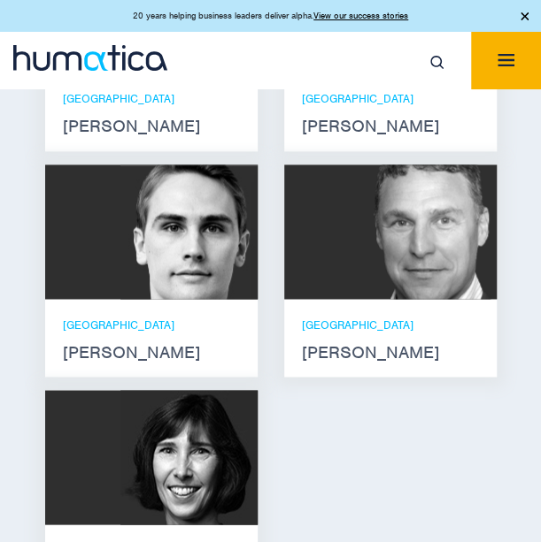
click at [204, 317] on p "[GEOGRAPHIC_DATA]" at bounding box center [151, 324] width 177 height 15
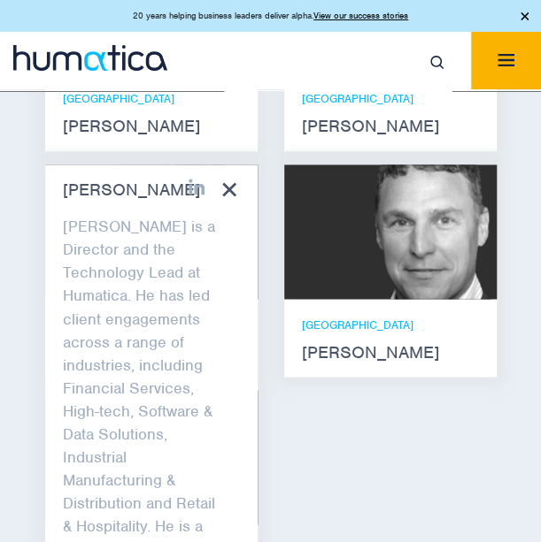
click at [232, 182] on icon at bounding box center [228, 188] width 13 height 13
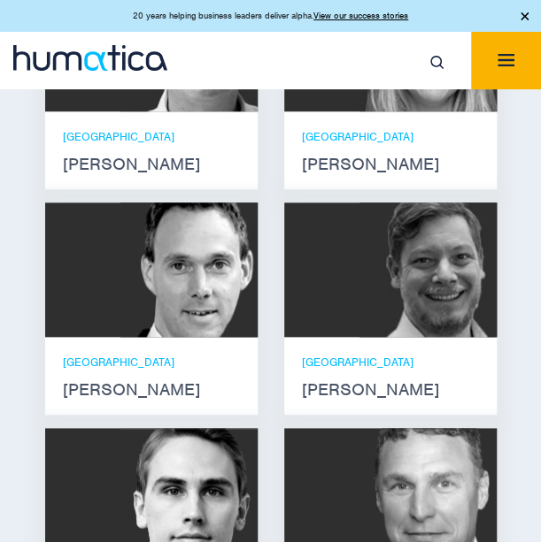
scroll to position [1858, 0]
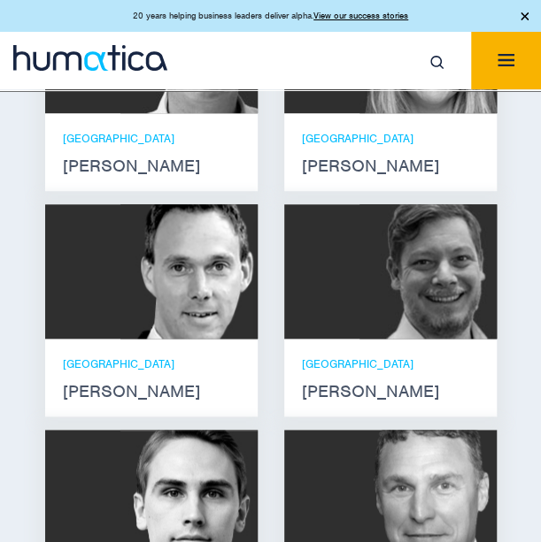
click at [522, 227] on div "Meet our leadership team Andros Payne He holds degrees in Electrical and Mechan…" at bounding box center [270, 165] width 541 height 1504
click at [350, 251] on div at bounding box center [390, 271] width 212 height 134
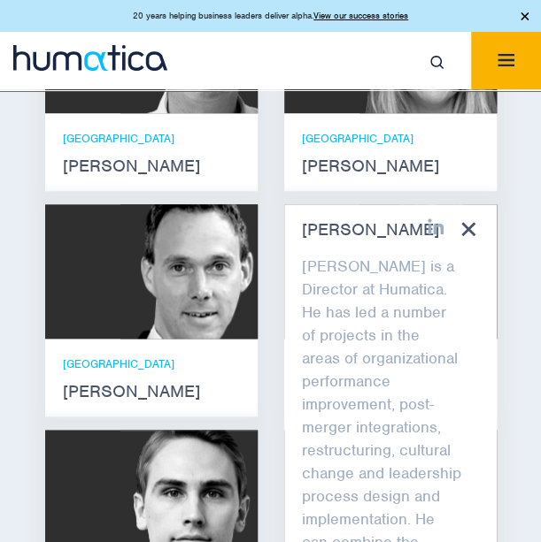
click at [456, 205] on div "Claudio Limacher Claudio is a Director at Humatica. He has led a number of proj…" at bounding box center [390, 436] width 212 height 465
click at [461, 222] on icon at bounding box center [467, 228] width 13 height 13
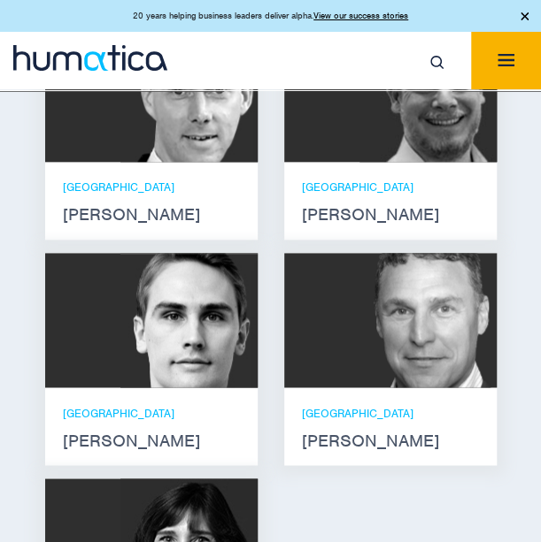
scroll to position [1947, 0]
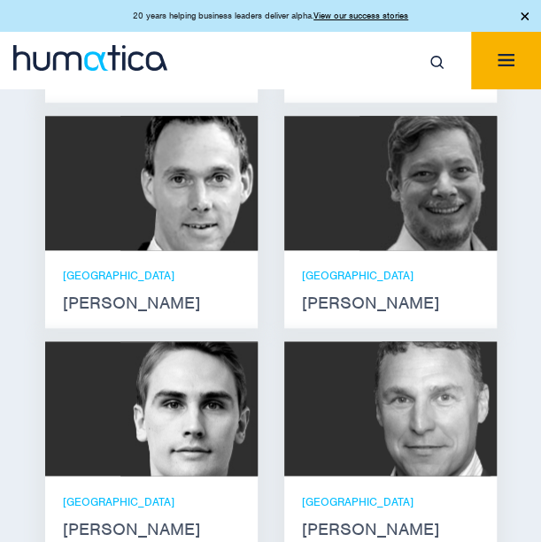
click at [211, 204] on img at bounding box center [188, 183] width 137 height 134
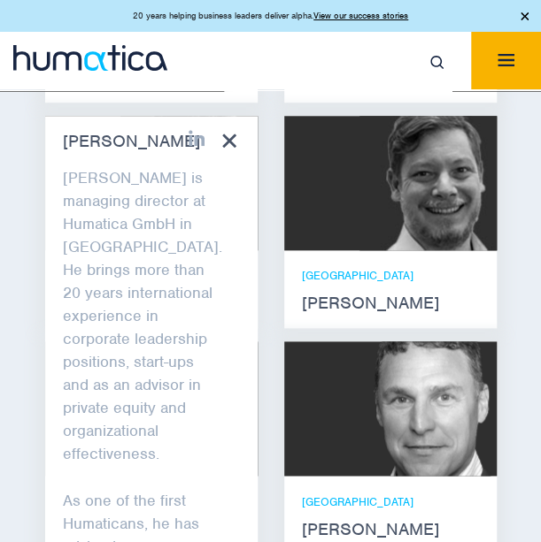
click at [234, 134] on icon at bounding box center [228, 140] width 13 height 13
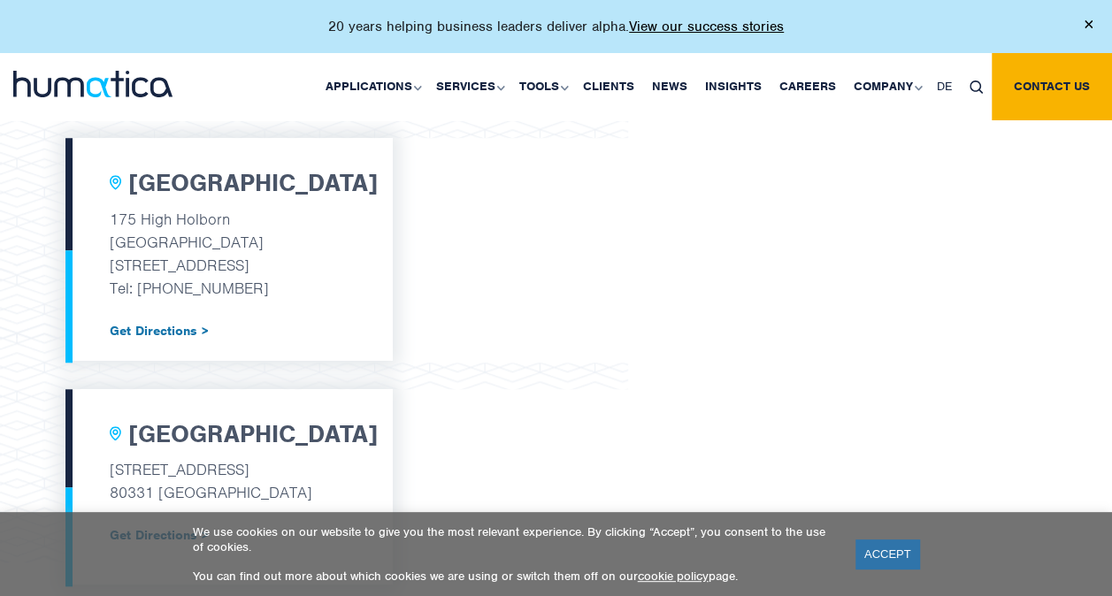
scroll to position [531, 0]
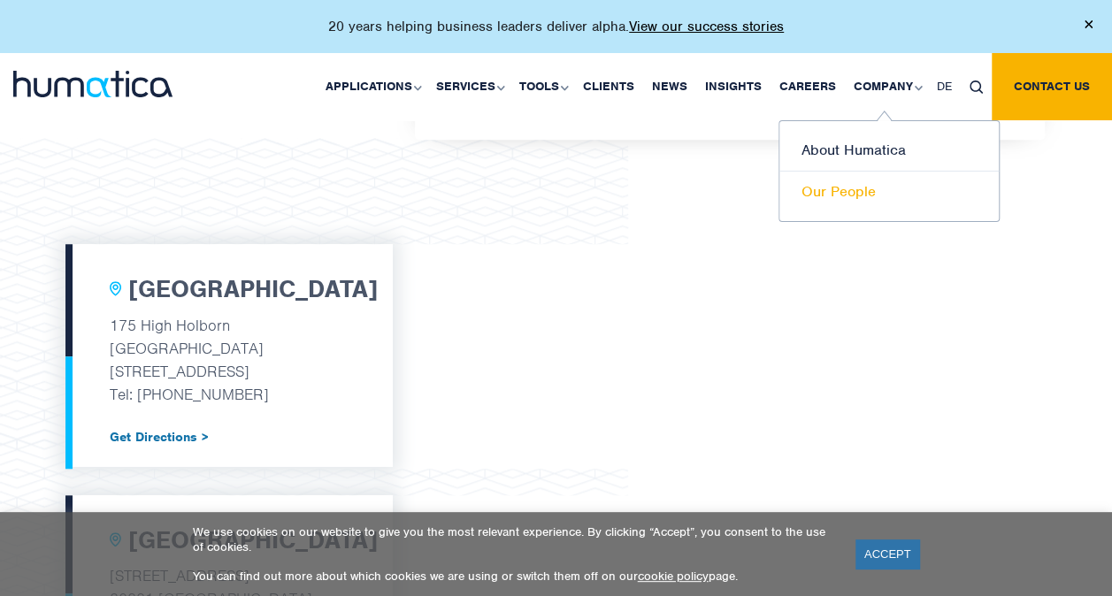
click at [851, 183] on link "Our People" at bounding box center [888, 192] width 219 height 41
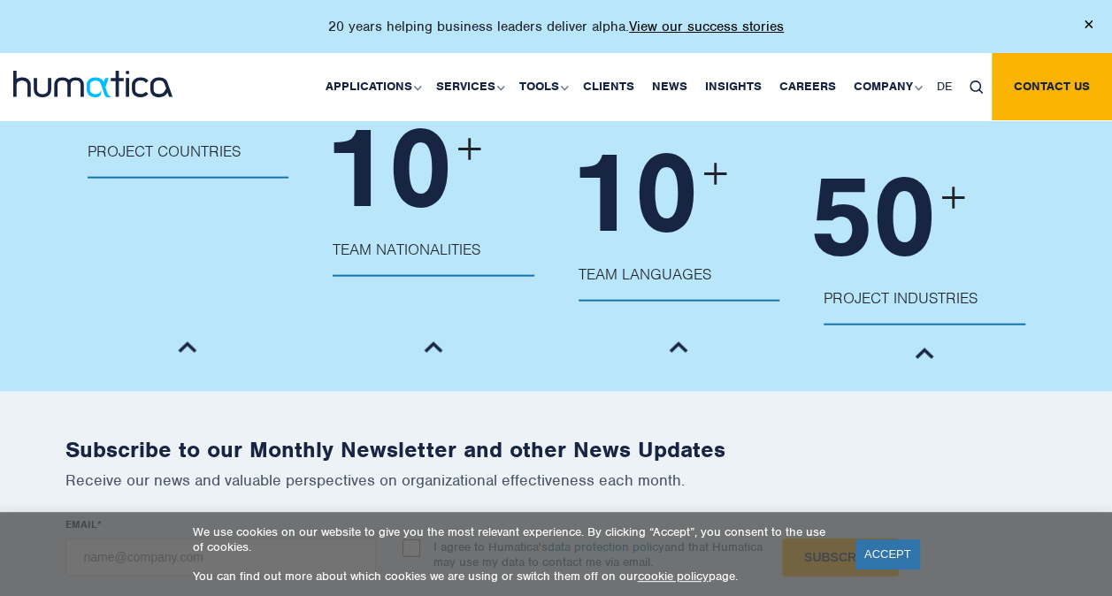
scroll to position [1947, 0]
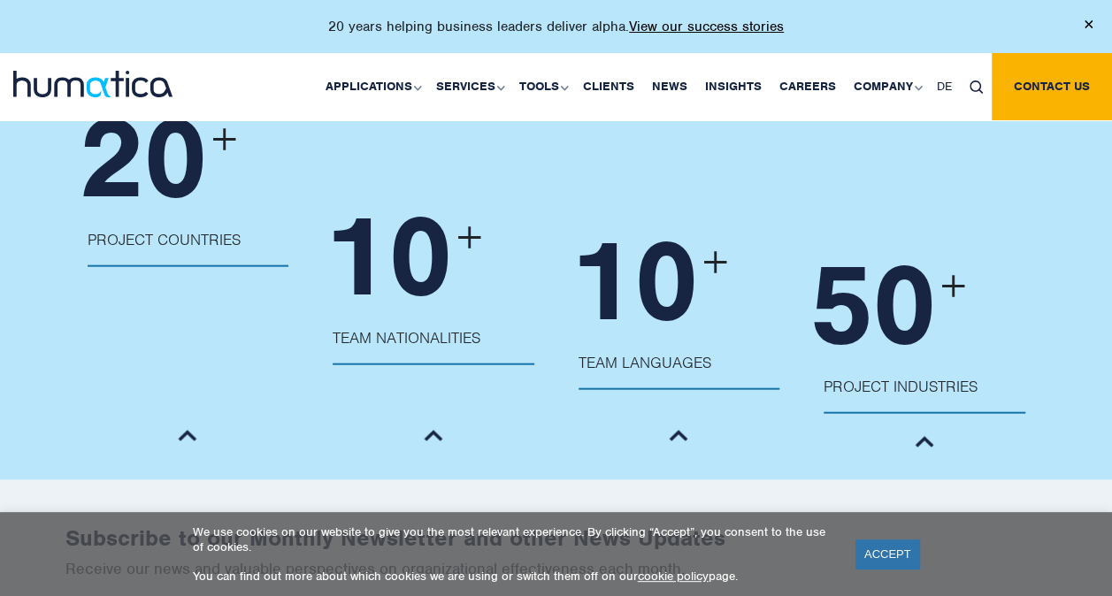
click at [968, 414] on ul "20 + Project Countries [GEOGRAPHIC_DATA], [GEOGRAPHIC_DATA], [GEOGRAPHIC_DATA],…" at bounding box center [556, 308] width 982 height 348
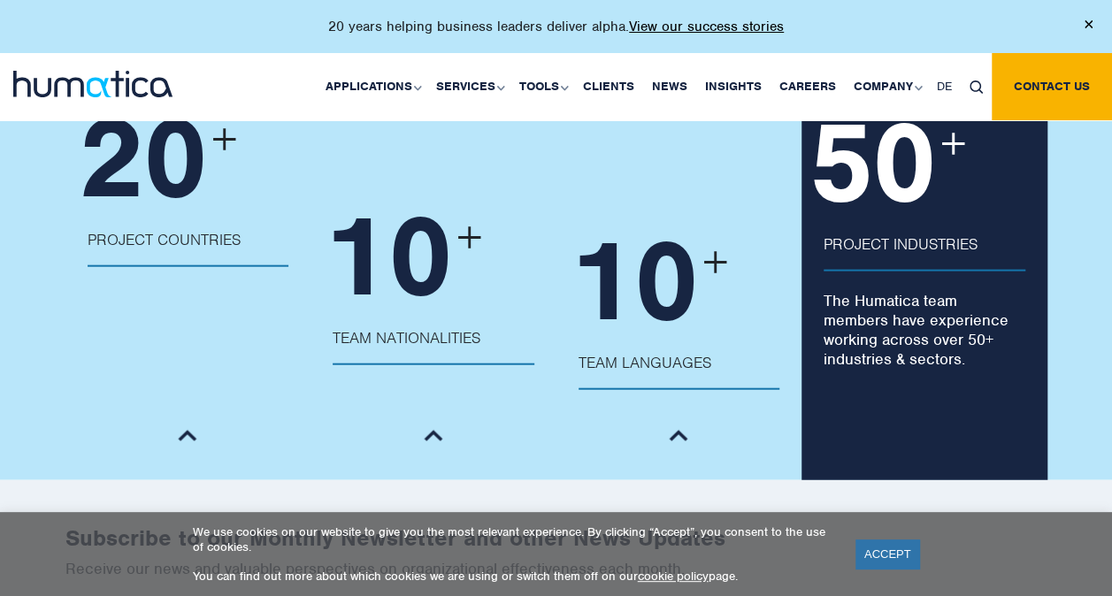
click at [890, 299] on p "The Humatica team members have experience working across over 50+ industries & …" at bounding box center [925, 323] width 246 height 116
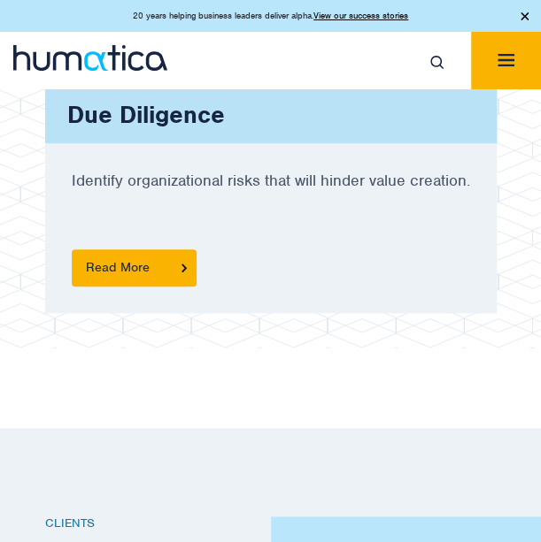
scroll to position [3539, 0]
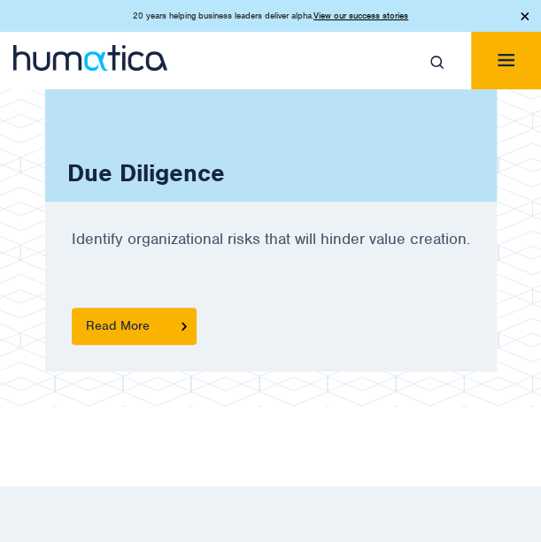
click at [250, 362] on div "Due Diligence Identify organizational risks that will hinder value creation. Re…" at bounding box center [270, 196] width 469 height 429
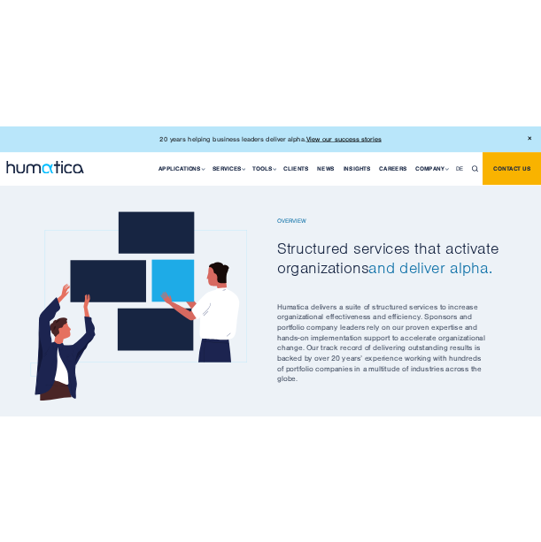
scroll to position [531, 0]
